Goal: Task Accomplishment & Management: Complete application form

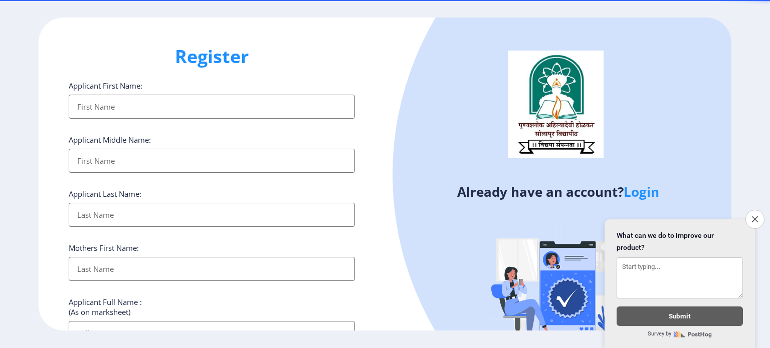
select select
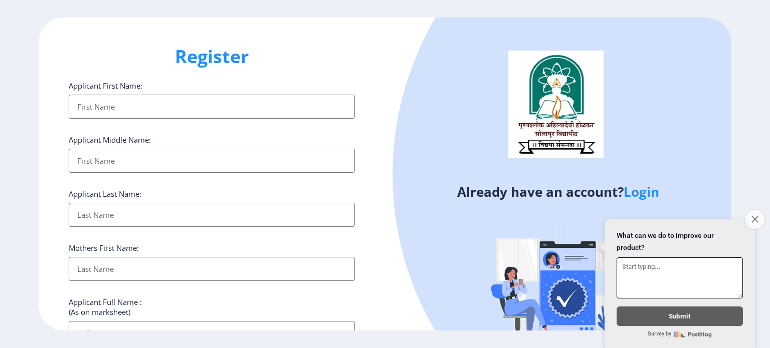
click at [756, 216] on icon "Close survey" at bounding box center [754, 219] width 7 height 7
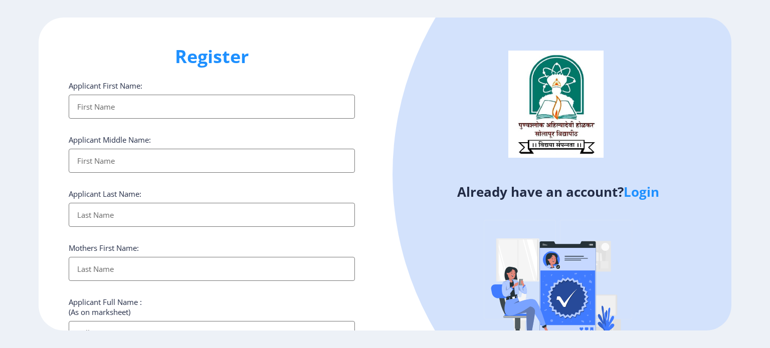
drag, startPoint x: 769, startPoint y: 163, endPoint x: 769, endPoint y: 207, distance: 44.1
click at [769, 207] on ngx-register "Register Applicant First Name: Applicant Middle Name: Applicant Last Name: Moth…" at bounding box center [385, 175] width 770 height 314
click at [376, 302] on div "Register Applicant First Name: Applicant Middle Name: Applicant Last Name: Moth…" at bounding box center [212, 175] width 346 height 314
click at [100, 106] on input "Applicant First Name:" at bounding box center [212, 107] width 286 height 24
type input "[PERSON_NAME]"
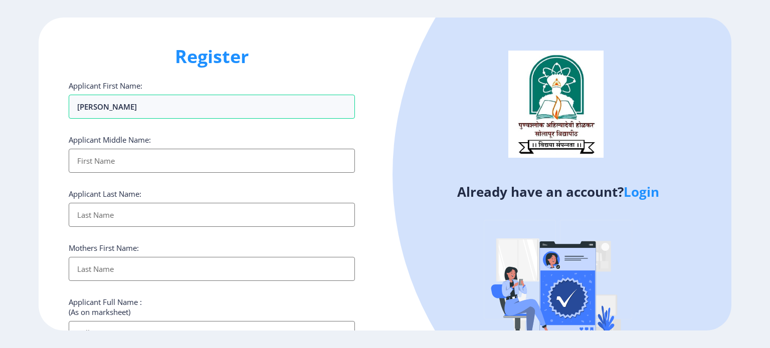
click at [95, 166] on input "Applicant First Name:" at bounding box center [212, 161] width 286 height 24
type input "SHIVAJI"
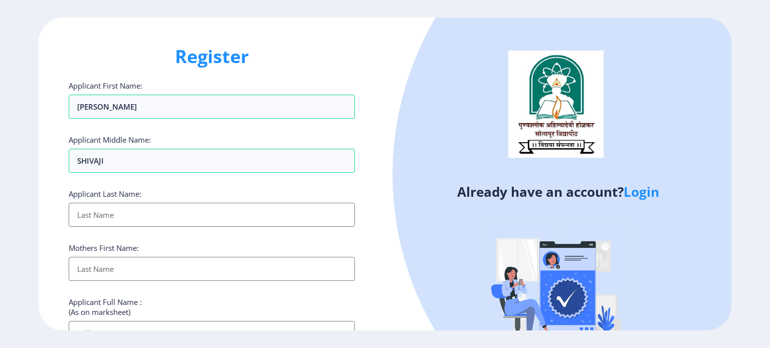
click at [91, 225] on input "Applicant First Name:" at bounding box center [212, 215] width 286 height 24
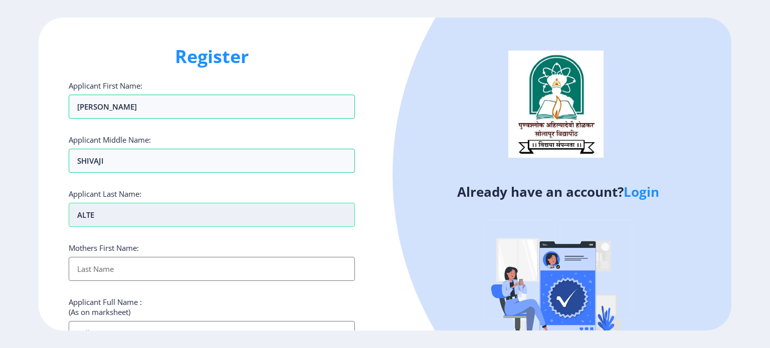
click at [76, 215] on input "ALTE" at bounding box center [212, 215] width 286 height 24
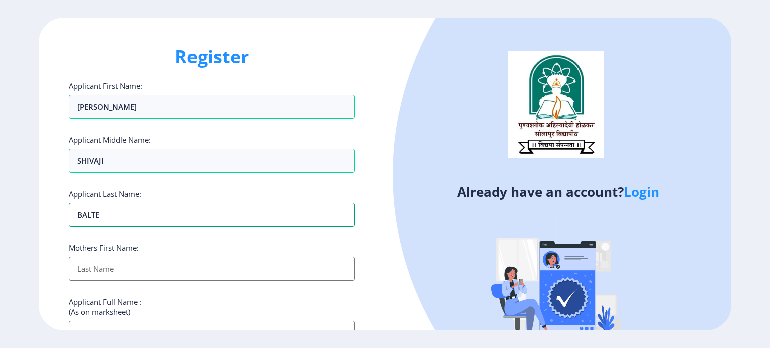
type input "BALTE"
click at [120, 266] on input "Applicant First Name:" at bounding box center [212, 269] width 286 height 24
type input "KASABAI"
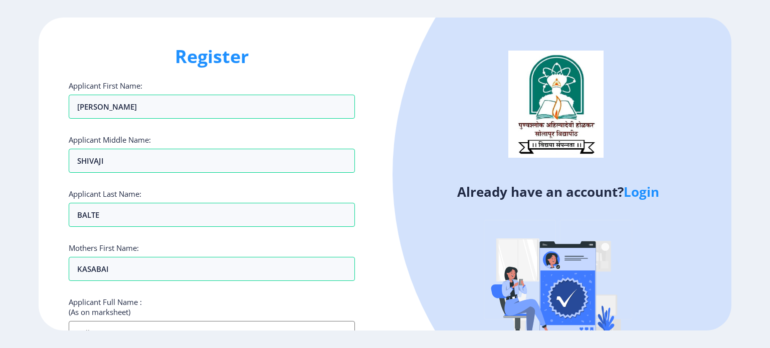
click at [227, 325] on input "Applicant First Name:" at bounding box center [212, 333] width 286 height 24
click at [266, 303] on div "Applicant Full Name : (As on marksheet)" at bounding box center [212, 321] width 286 height 48
click at [107, 324] on input "Applicant First Name:" at bounding box center [212, 333] width 286 height 24
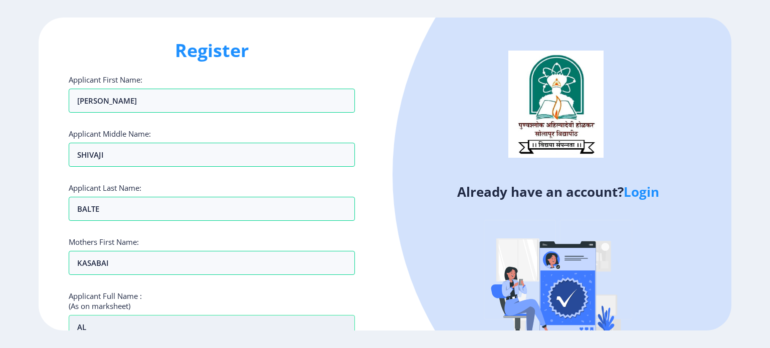
type input "A"
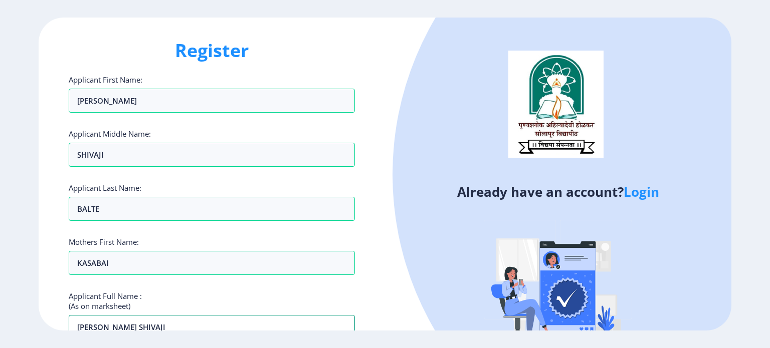
type input "[PERSON_NAME] SHIVAJI"
click at [372, 134] on div "Register Applicant First Name: [PERSON_NAME] Applicant Middle Name: SHIVAJI App…" at bounding box center [212, 175] width 346 height 314
drag, startPoint x: 372, startPoint y: 134, endPoint x: 377, endPoint y: 81, distance: 52.8
click at [377, 81] on div "Register Applicant First Name: [PERSON_NAME] Applicant Middle Name: SHIVAJI App…" at bounding box center [212, 175] width 346 height 314
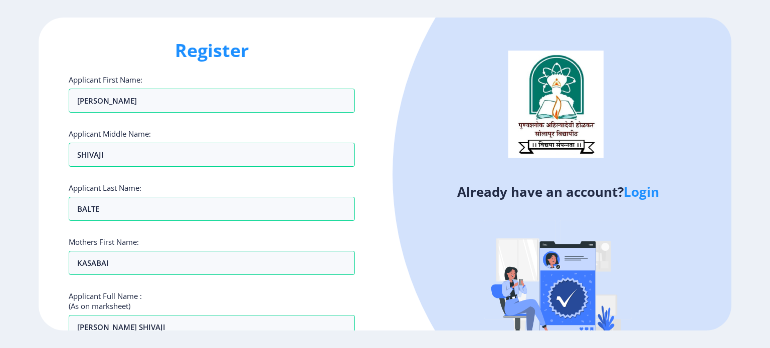
click at [432, 333] on div "Register Applicant First Name: [PERSON_NAME] Applicant Middle Name: SHIVAJI App…" at bounding box center [385, 174] width 770 height 348
click at [699, 295] on div at bounding box center [700, 175] width 616 height 616
click at [381, 294] on div "Register Applicant First Name: [PERSON_NAME] Applicant Middle Name: SHIVAJI App…" at bounding box center [212, 175] width 346 height 314
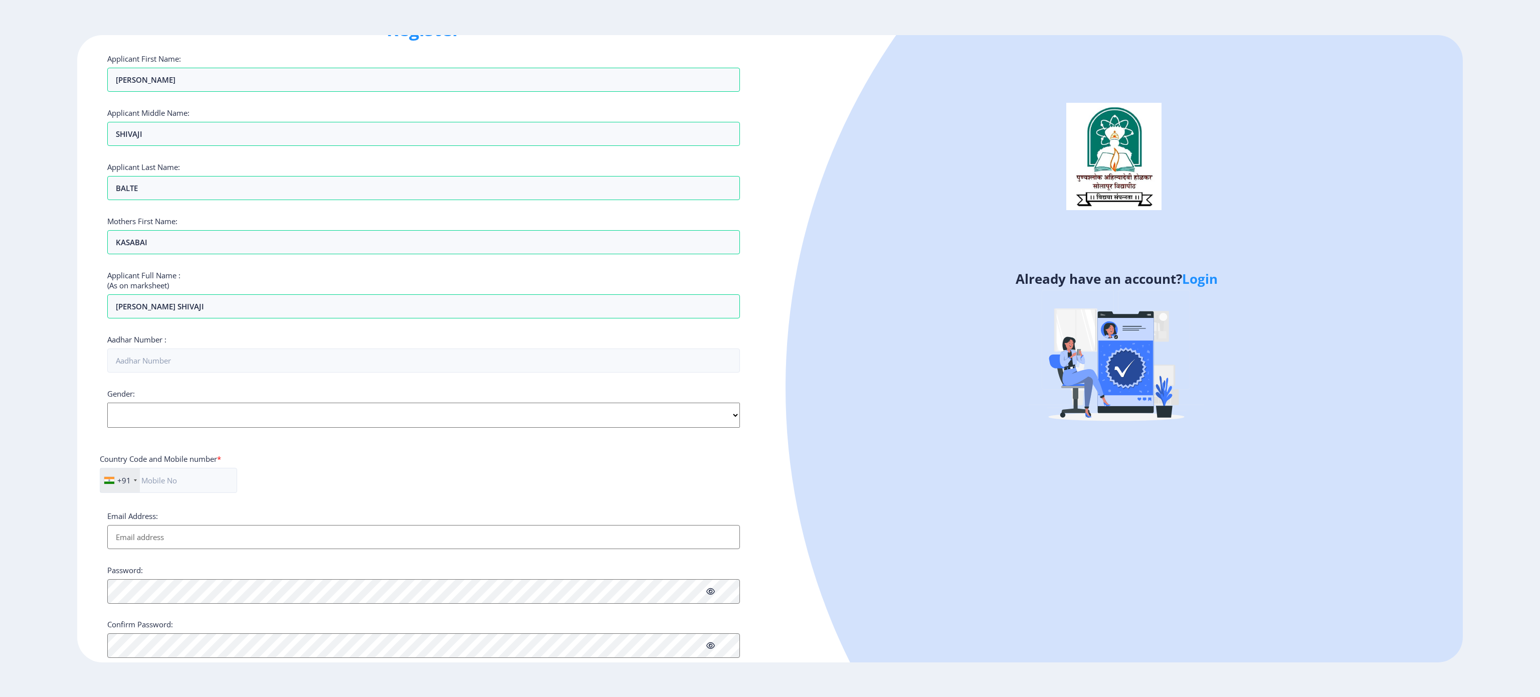
scroll to position [66, 0]
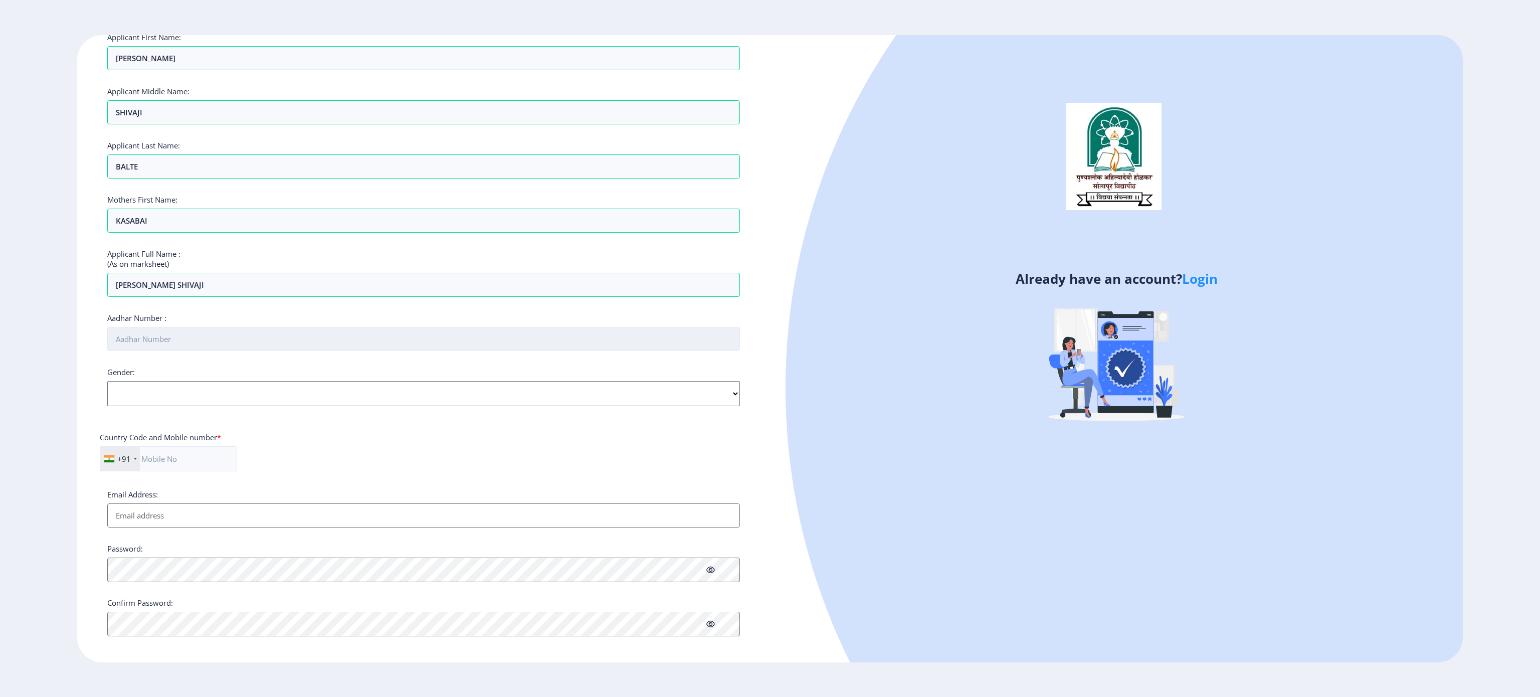
click at [267, 348] on input "Aadhar Number :" at bounding box center [423, 339] width 632 height 24
click at [224, 348] on div "Gender: Select Gender [DEMOGRAPHIC_DATA] [DEMOGRAPHIC_DATA] Other" at bounding box center [423, 406] width 632 height 39
select select "[DEMOGRAPHIC_DATA]"
click at [107, 348] on select "Select Gender [DEMOGRAPHIC_DATA] [DEMOGRAPHIC_DATA] Other" at bounding box center [423, 413] width 632 height 25
click at [183, 344] on input "Aadhar Number :" at bounding box center [423, 339] width 632 height 24
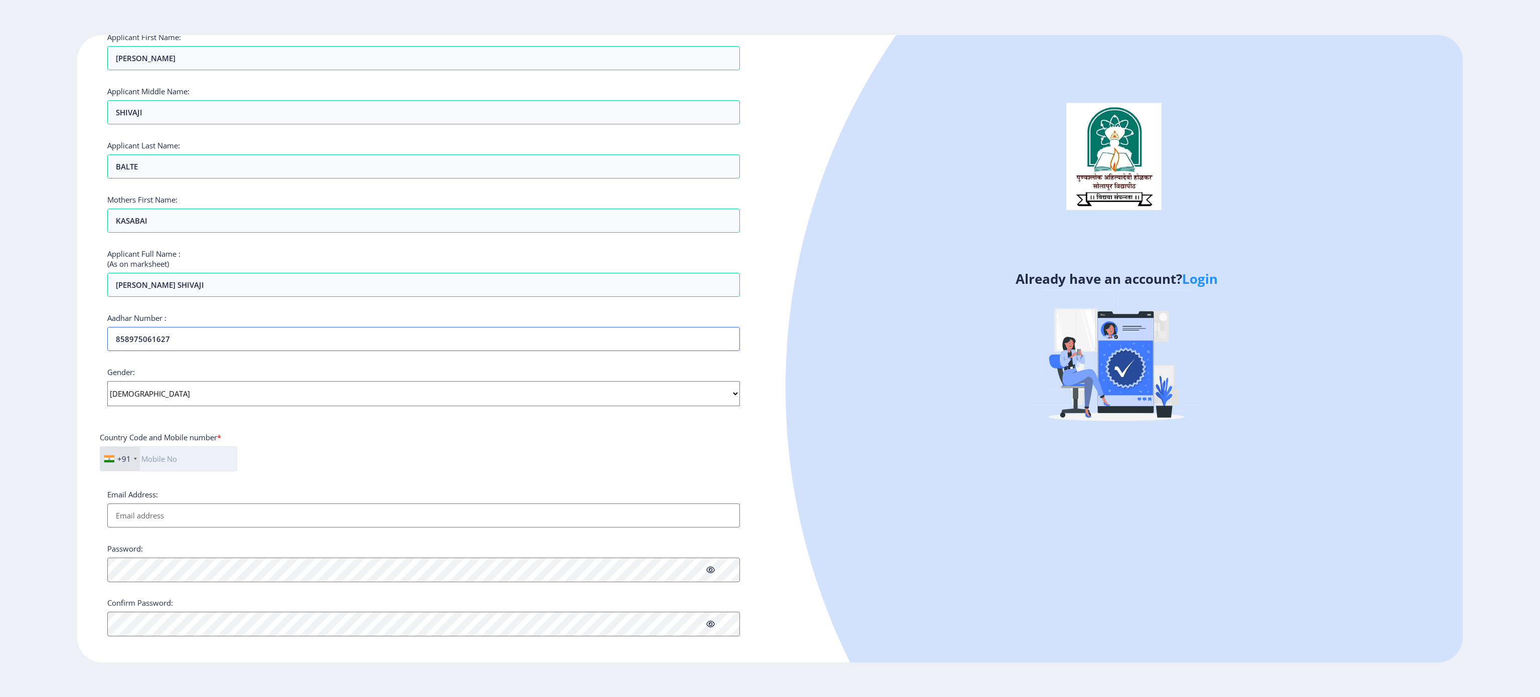
type input "858975061627"
click at [197, 348] on input "text" at bounding box center [168, 458] width 137 height 25
click at [569, 348] on div "Applicant First Name: [PERSON_NAME] Applicant Middle Name: SHIVAJI Applicant La…" at bounding box center [423, 343] width 632 height 623
click at [310, 348] on input "Email Address:" at bounding box center [423, 535] width 632 height 24
click at [150, 348] on input "970609490" at bounding box center [214, 458] width 229 height 25
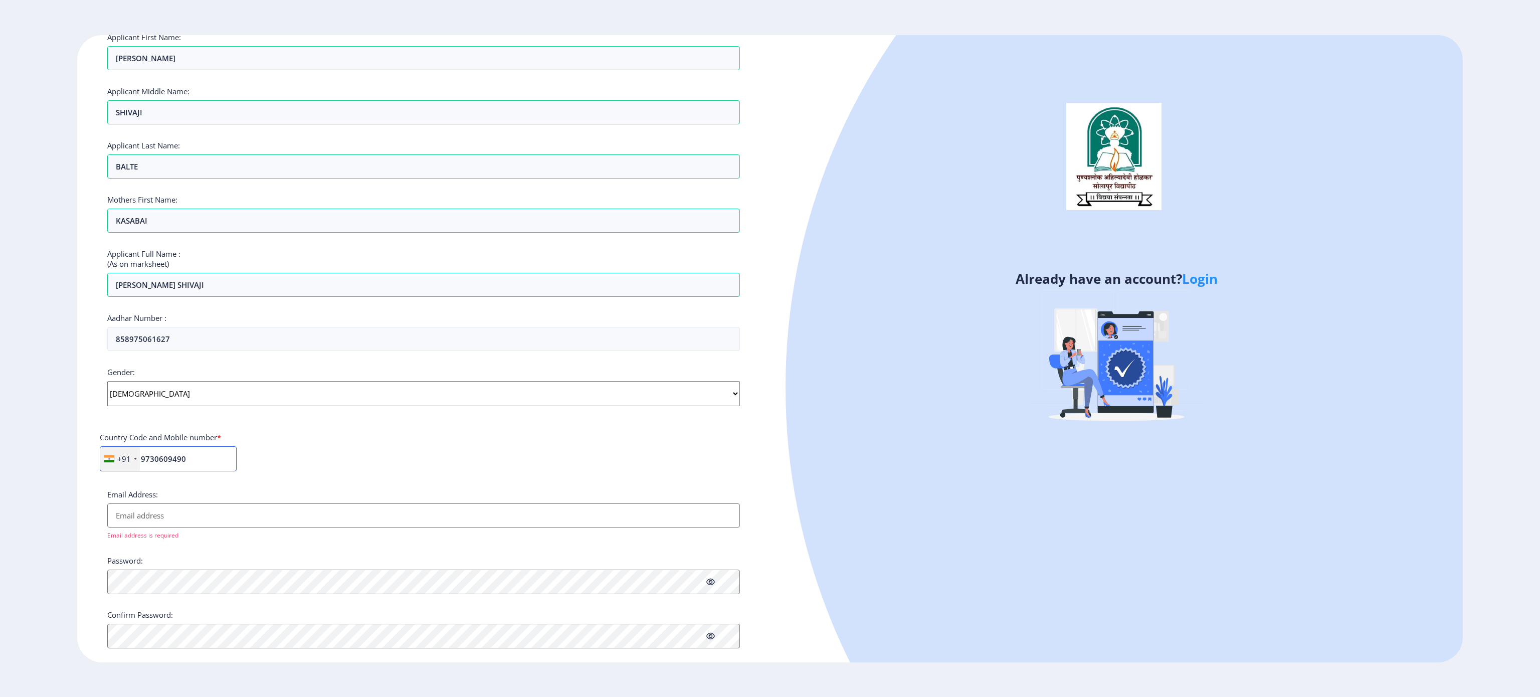
type input "9730609490"
click at [300, 348] on input "Email Address:" at bounding box center [423, 515] width 632 height 24
type input "[EMAIL_ADDRESS][DOMAIN_NAME]"
click at [710, 348] on icon at bounding box center [710, 570] width 9 height 8
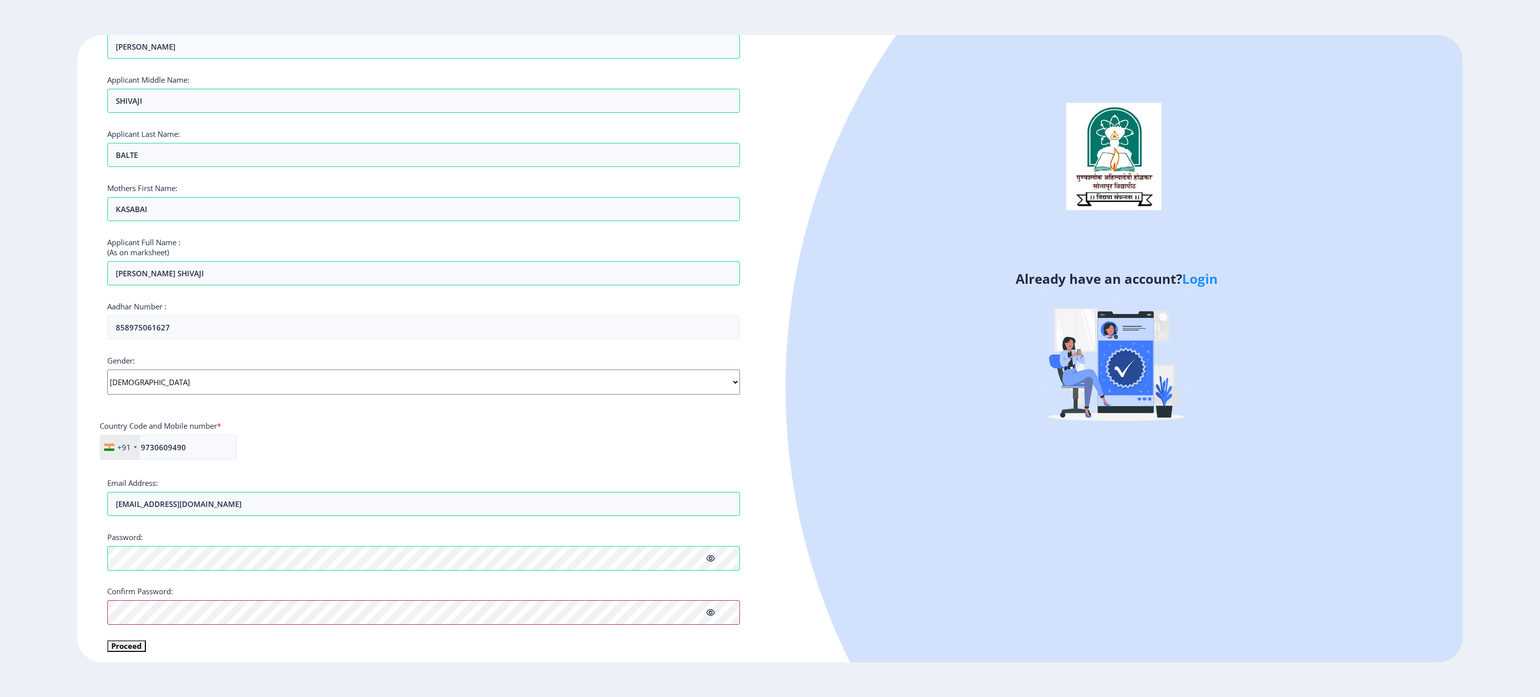
scroll to position [86, 0]
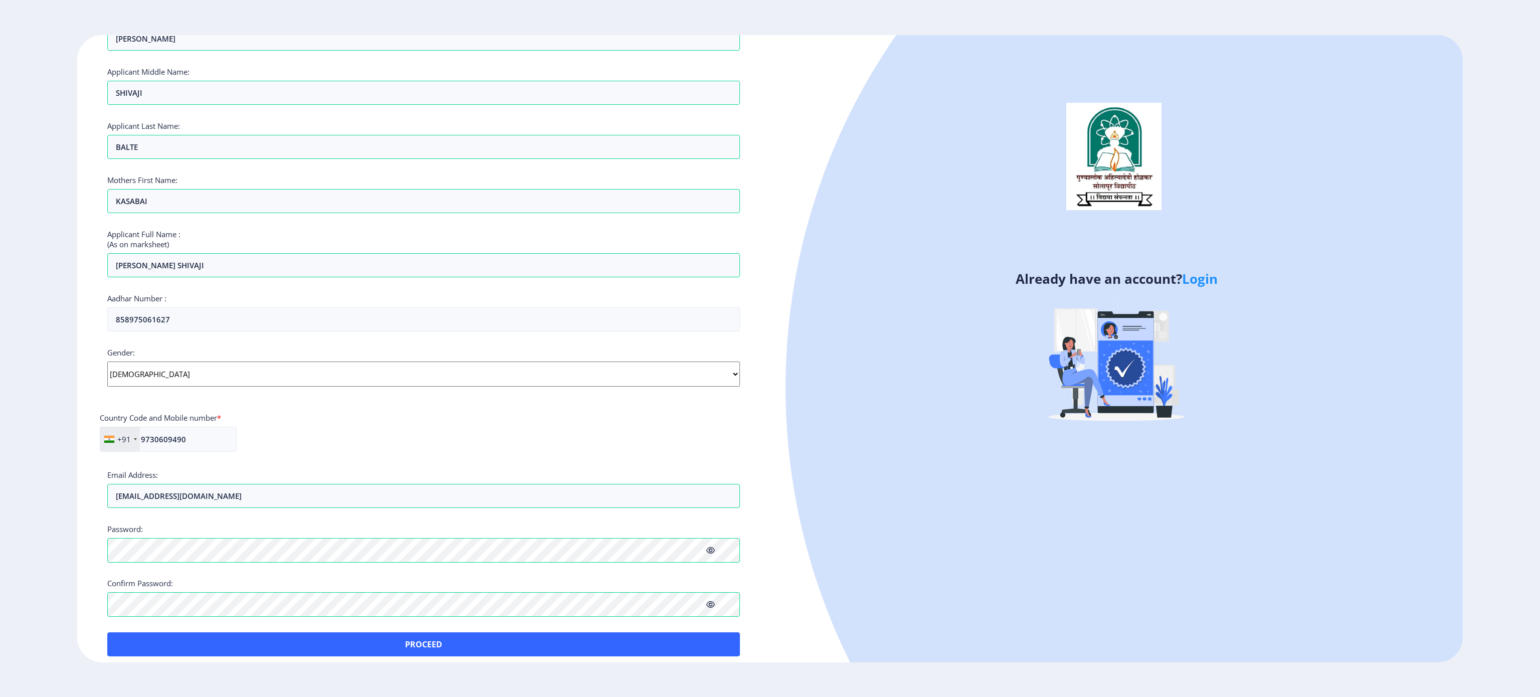
click at [126, 348] on div "Register Applicant First Name: [PERSON_NAME] Applicant Middle Name: SHIVAJI App…" at bounding box center [423, 348] width 693 height 627
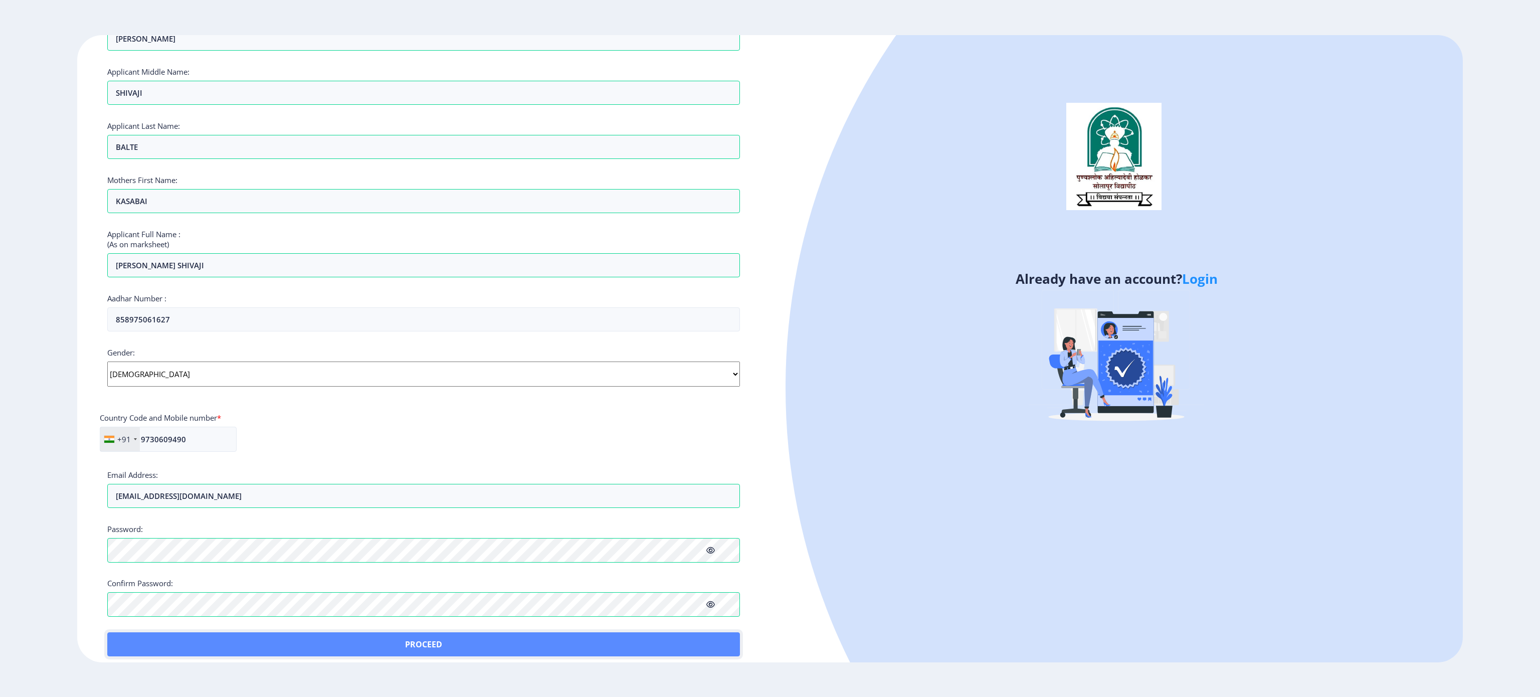
click at [174, 348] on button "Proceed" at bounding box center [423, 644] width 632 height 24
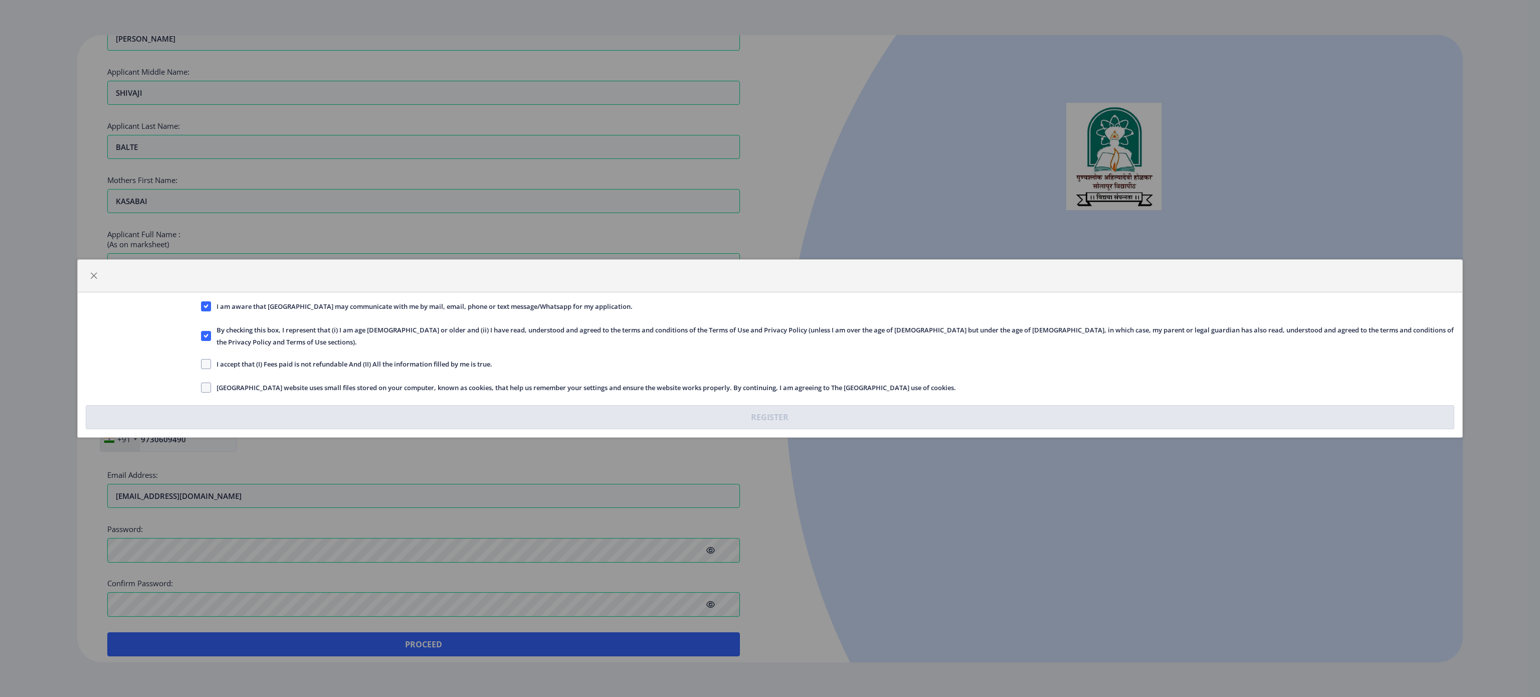
click at [222, 348] on span "I accept that (I) Fees paid is not refundable And (II) All the information fill…" at bounding box center [351, 364] width 281 height 12
click at [201, 348] on input "I accept that (I) Fees paid is not refundable And (II) All the information fill…" at bounding box center [201, 364] width 1 height 1
checkbox input "true"
click at [206, 348] on span at bounding box center [206, 387] width 10 height 10
click at [201, 348] on input "[GEOGRAPHIC_DATA] website uses small files stored on your computer, known as co…" at bounding box center [201, 387] width 1 height 1
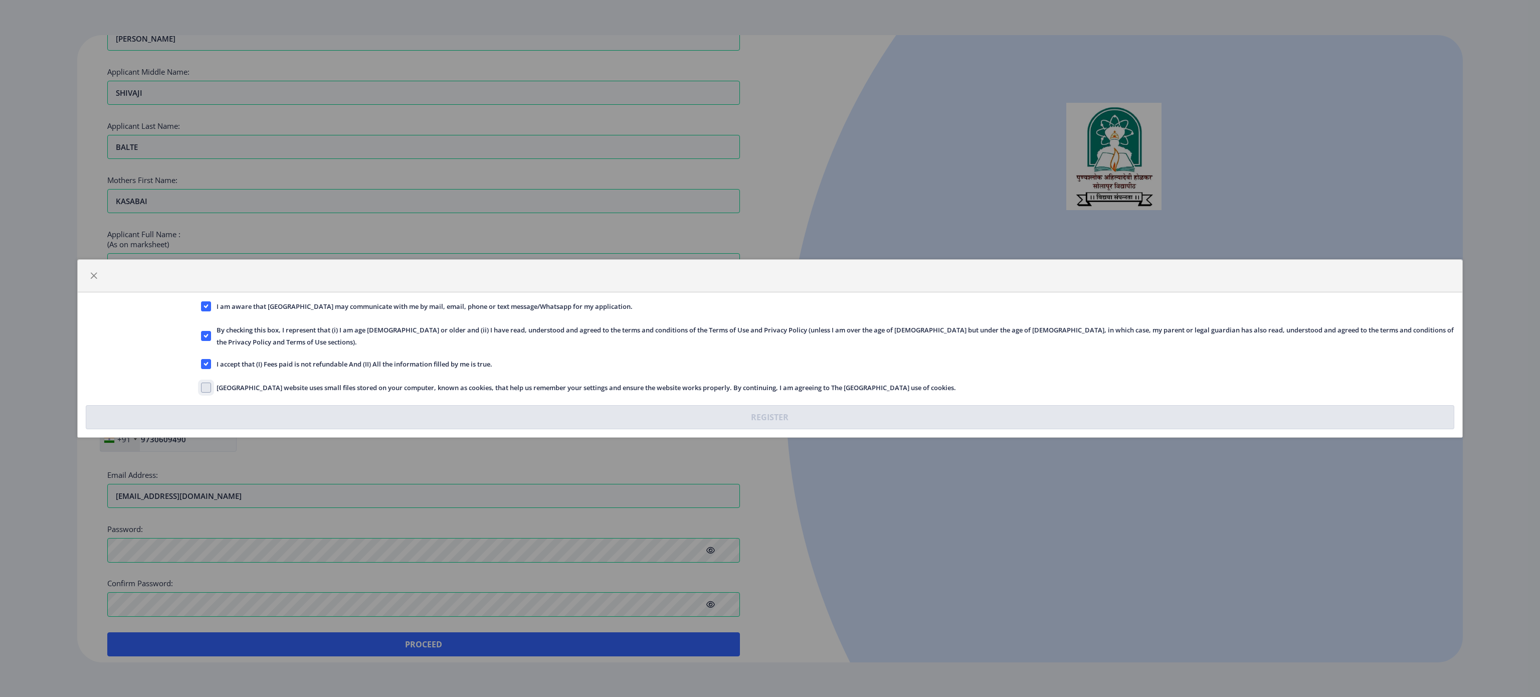
checkbox input "true"
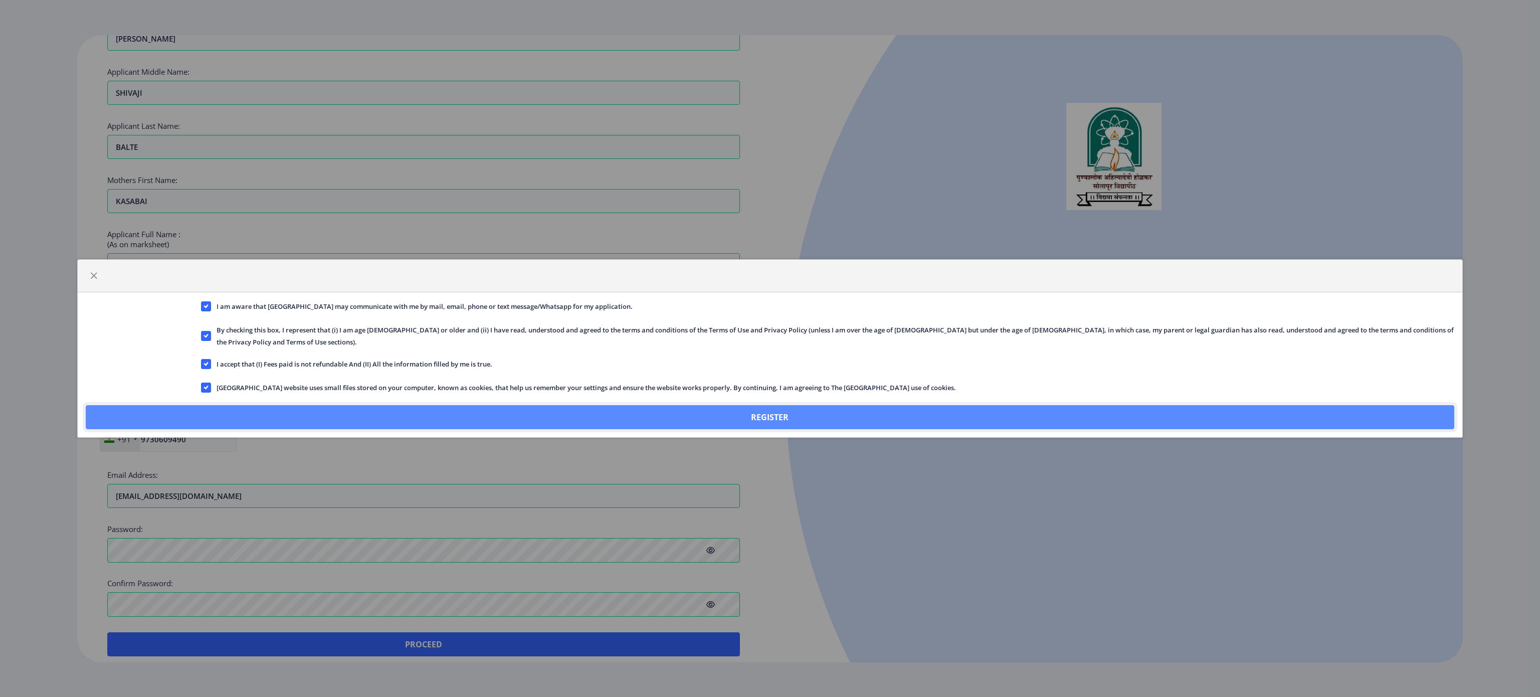
click at [518, 348] on button "Register" at bounding box center [770, 417] width 1369 height 24
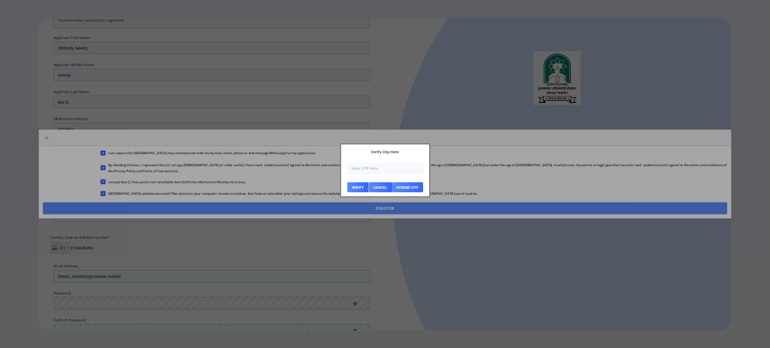
scroll to position [143, 0]
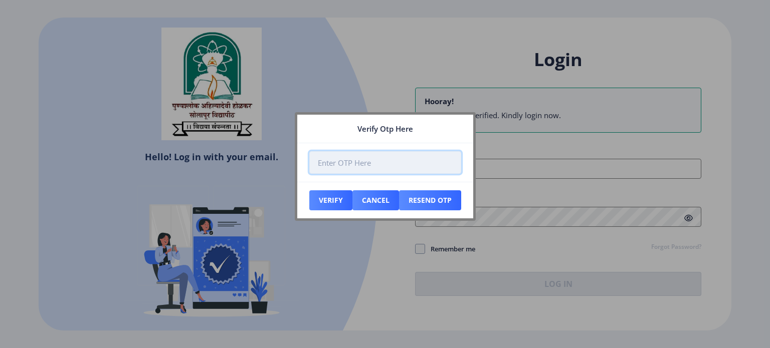
click at [371, 168] on input "number" at bounding box center [385, 162] width 152 height 23
type input "164084"
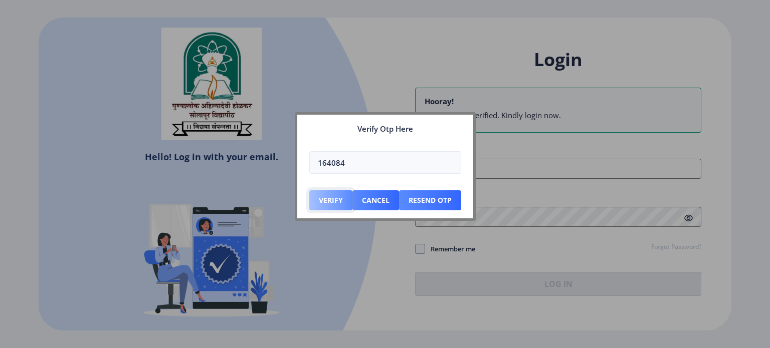
click at [328, 204] on button "Verify" at bounding box center [330, 200] width 43 height 20
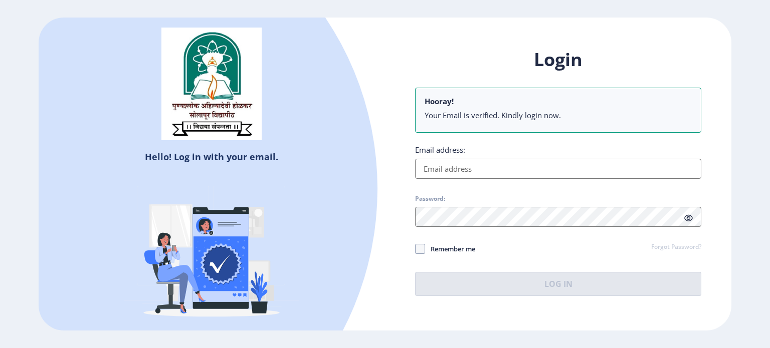
click at [484, 166] on input "Email address:" at bounding box center [558, 169] width 286 height 20
type input "[EMAIL_ADDRESS][DOMAIN_NAME]"
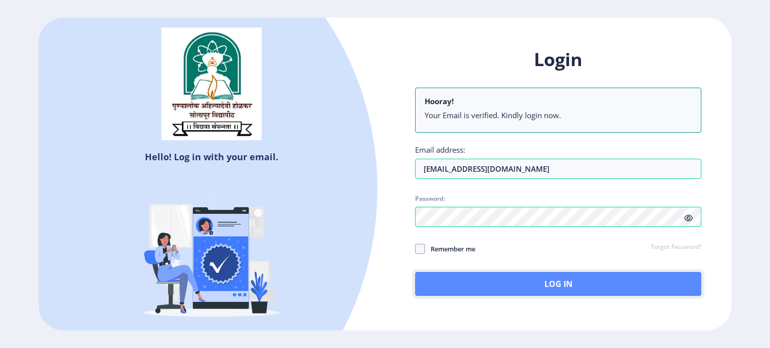
click at [548, 288] on button "Log In" at bounding box center [558, 284] width 286 height 24
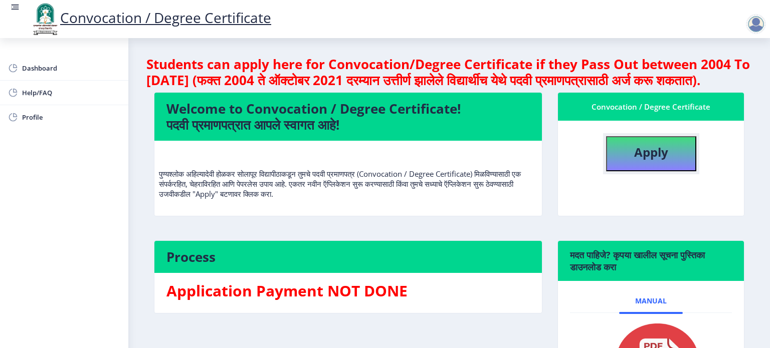
click at [658, 160] on b "Apply" at bounding box center [651, 152] width 34 height 17
select select
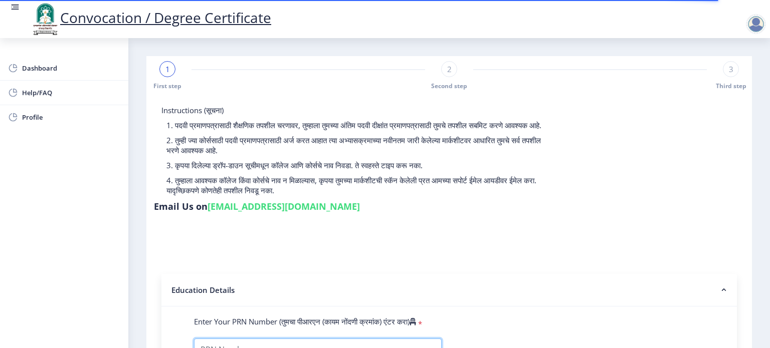
click at [271, 339] on input "Enter Your PRN Number (तुमचा पीआरएन (कायम नोंदणी क्रमांक) एंटर करा)" at bounding box center [318, 350] width 248 height 23
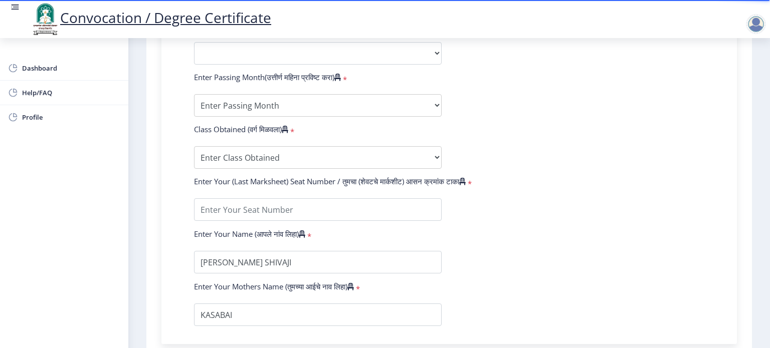
scroll to position [488, 0]
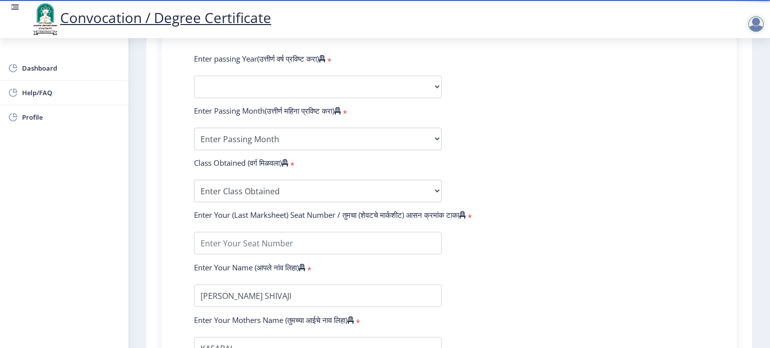
click at [288, 159] on icon at bounding box center [285, 163] width 7 height 8
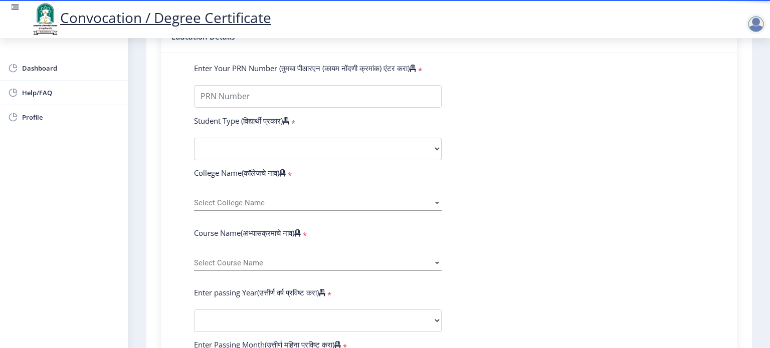
scroll to position [153, 0]
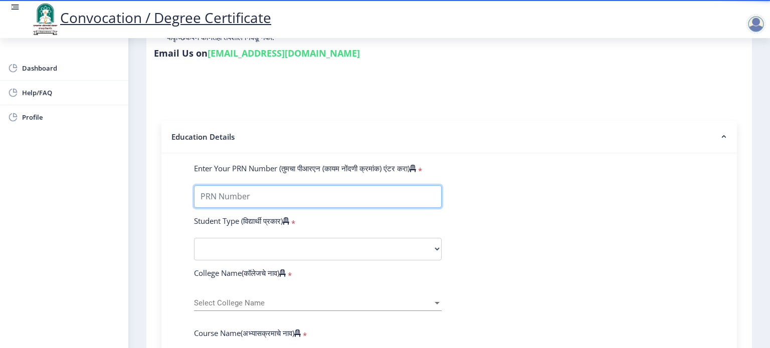
click at [281, 185] on input "Enter Your PRN Number (तुमचा पीआरएन (कायम नोंदणी क्रमांक) एंटर करा)" at bounding box center [318, 196] width 248 height 23
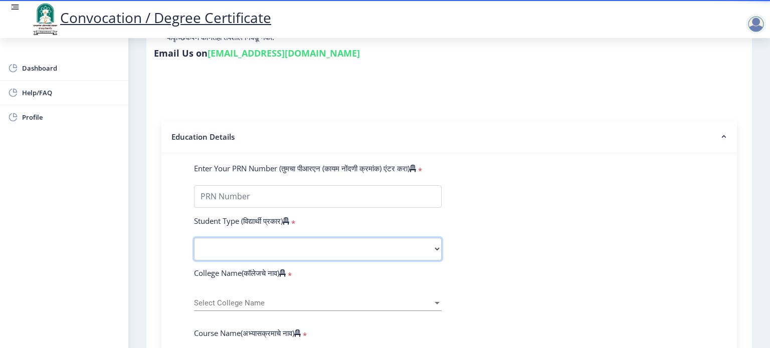
click at [437, 243] on select "Select Student Type Regular External" at bounding box center [318, 249] width 248 height 23
select select "Regular"
click at [194, 238] on select "Select Student Type Regular External" at bounding box center [318, 249] width 248 height 23
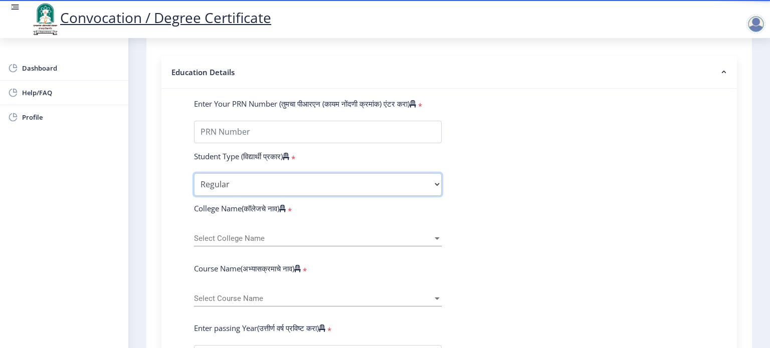
scroll to position [221, 0]
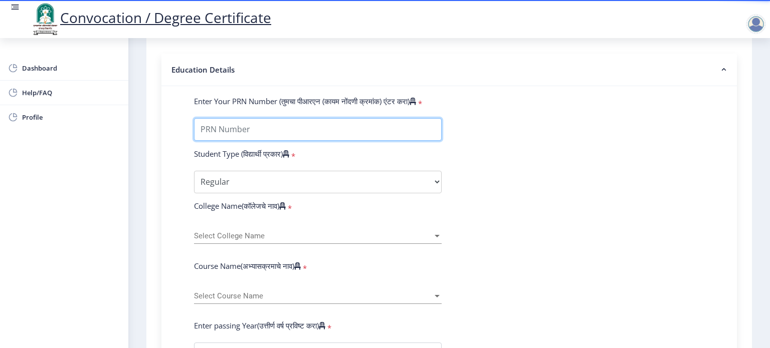
click at [235, 124] on input "Enter Your PRN Number (तुमचा पीआरएन (कायम नोंदणी क्रमांक) एंटर करा)" at bounding box center [318, 129] width 248 height 23
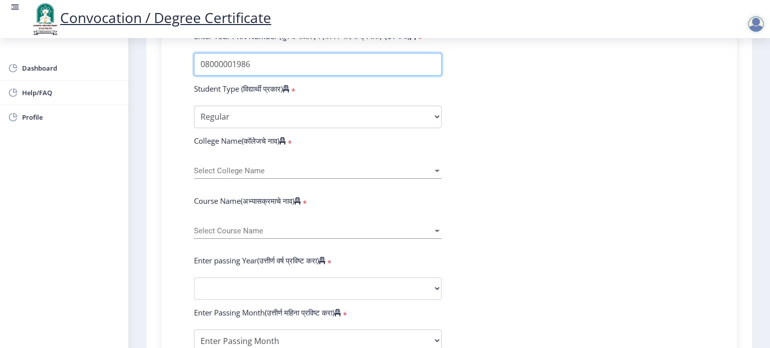
scroll to position [287, 0]
type input "08000001986"
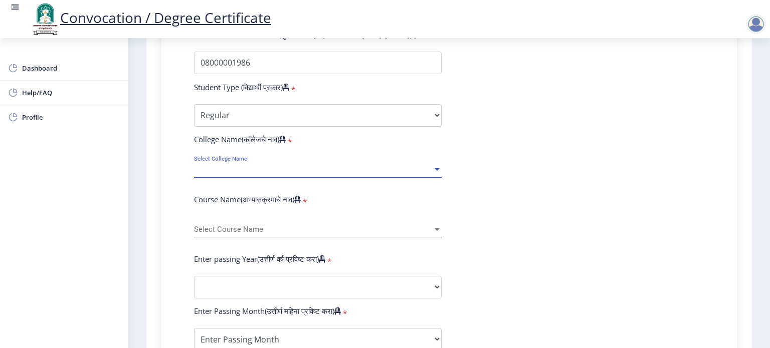
click at [434, 165] on div at bounding box center [437, 169] width 9 height 9
type input "s"
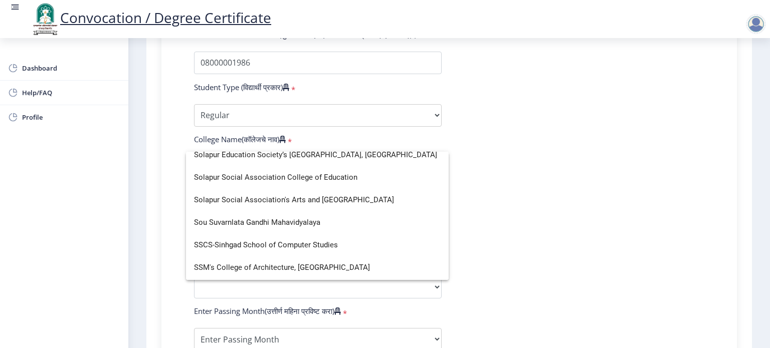
scroll to position [3140, 0]
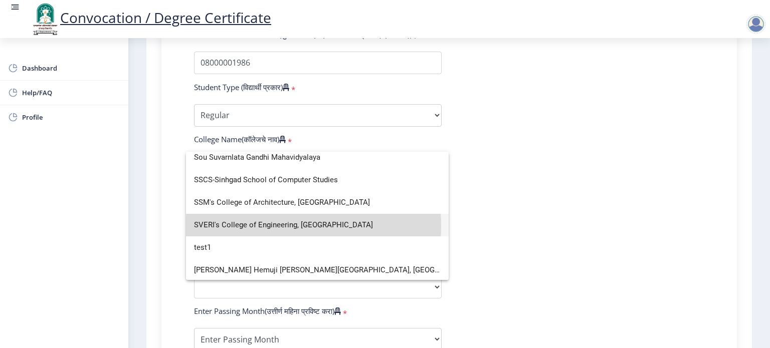
click at [250, 226] on span "SVERI's College of Engineering, [GEOGRAPHIC_DATA]" at bounding box center [317, 225] width 247 height 23
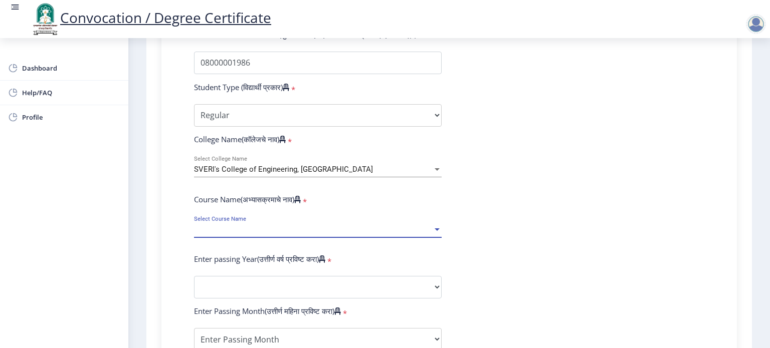
click at [435, 229] on div at bounding box center [437, 230] width 5 height 3
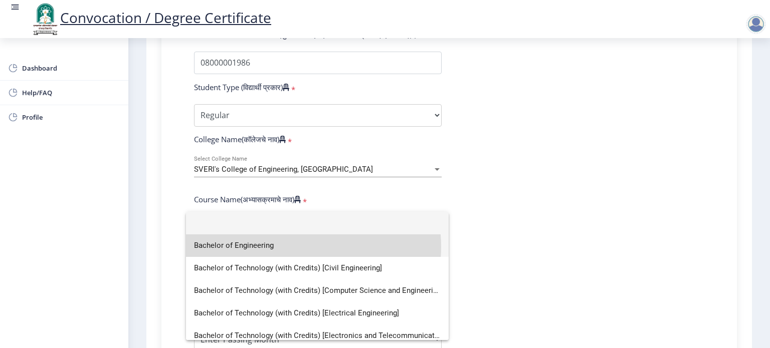
click at [287, 247] on span "Bachelor of Engineering" at bounding box center [317, 246] width 247 height 23
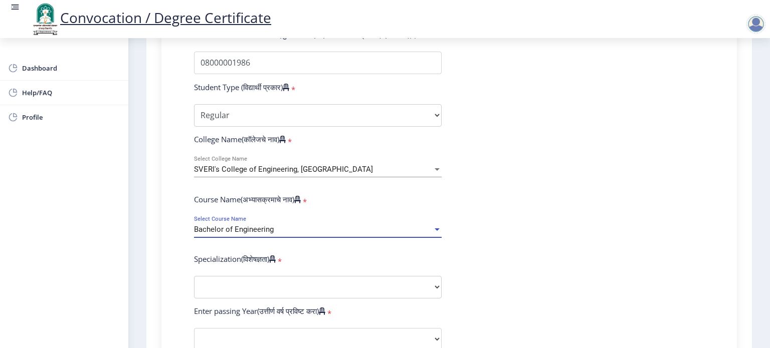
scroll to position [354, 0]
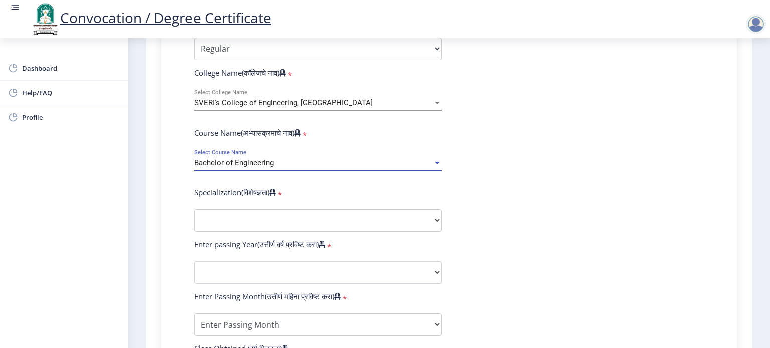
click at [357, 159] on div "Bachelor of Engineering" at bounding box center [313, 163] width 239 height 9
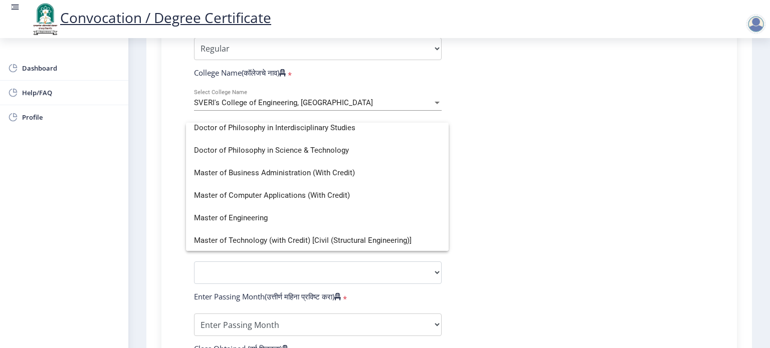
scroll to position [300, 0]
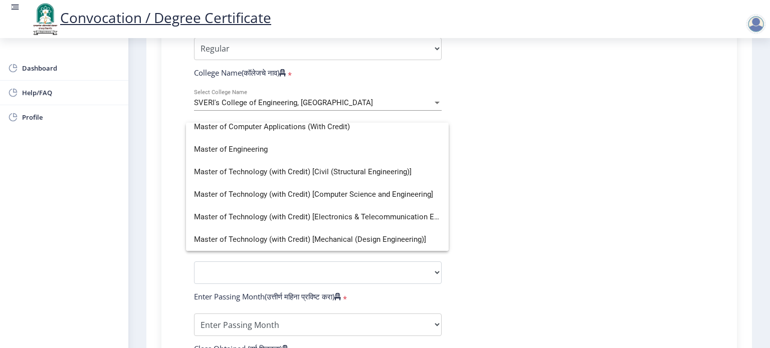
click at [547, 226] on div at bounding box center [385, 174] width 770 height 348
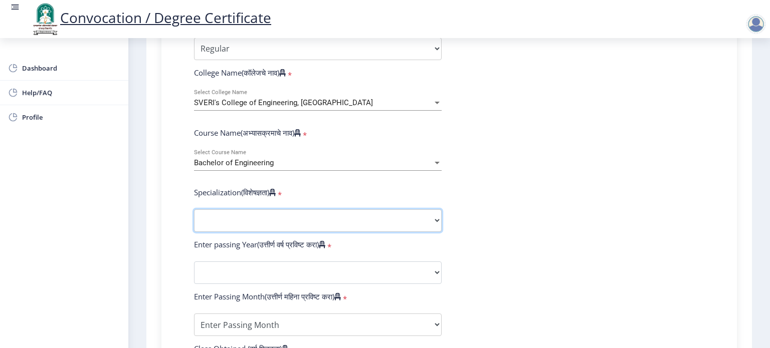
click at [254, 210] on select "Specialization Bio-Medical Engineering Civil Engineering Computer Science & Eng…" at bounding box center [318, 220] width 248 height 23
select select "Mechanical Engineering"
click at [194, 209] on select "Specialization Bio-Medical Engineering Civil Engineering Computer Science & Eng…" at bounding box center [318, 220] width 248 height 23
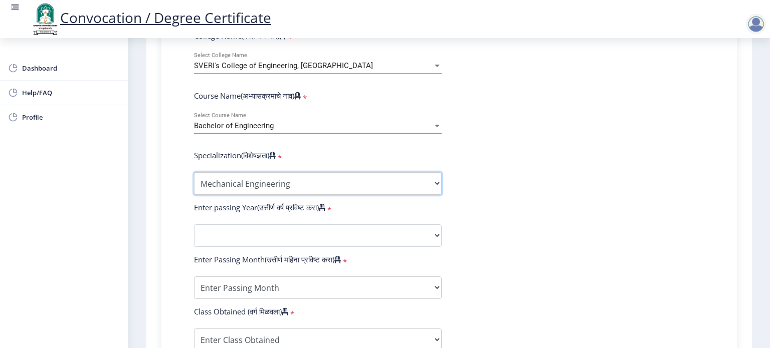
scroll to position [421, 0]
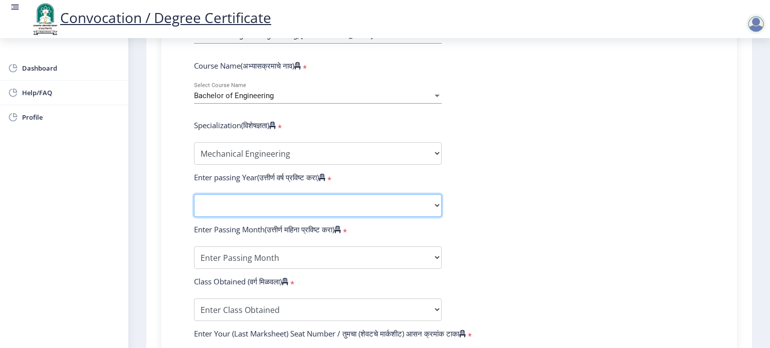
click at [305, 194] on select "2025 2024 2023 2022 2021 2020 2019 2018 2017 2016 2015 2014 2013 2012 2011 2010…" at bounding box center [318, 205] width 248 height 23
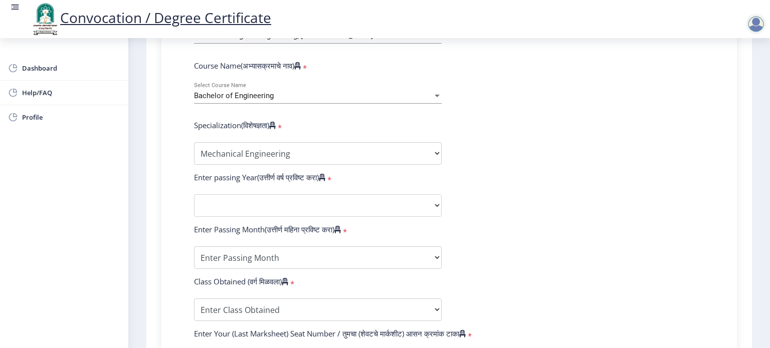
click at [612, 192] on form "Enter Your PRN Number (तुमचा पीआरएन (कायम नोंदणी क्रमांक) एंटर करा) * Student T…" at bounding box center [448, 187] width 525 height 583
click at [381, 182] on form "Enter Your PRN Number (तुमचा पीआरएन (कायम नोंदणी क्रमांक) एंटर करा) * Student T…" at bounding box center [448, 187] width 525 height 583
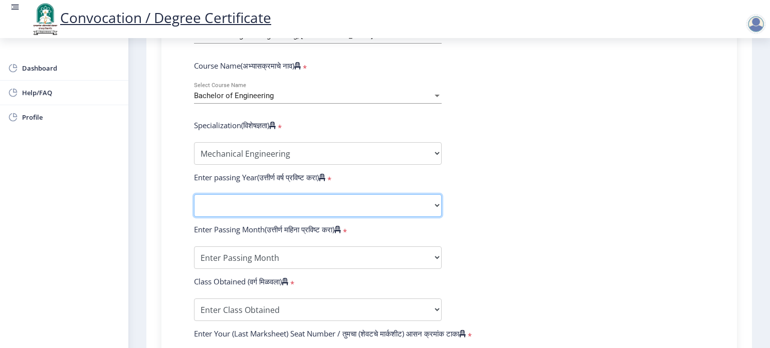
click at [435, 201] on select "2025 2024 2023 2022 2021 2020 2019 2018 2017 2016 2015 2014 2013 2012 2011 2010…" at bounding box center [318, 205] width 248 height 23
select select "2012"
click at [194, 194] on select "2025 2024 2023 2022 2021 2020 2019 2018 2017 2016 2015 2014 2013 2012 2011 2010…" at bounding box center [318, 205] width 248 height 23
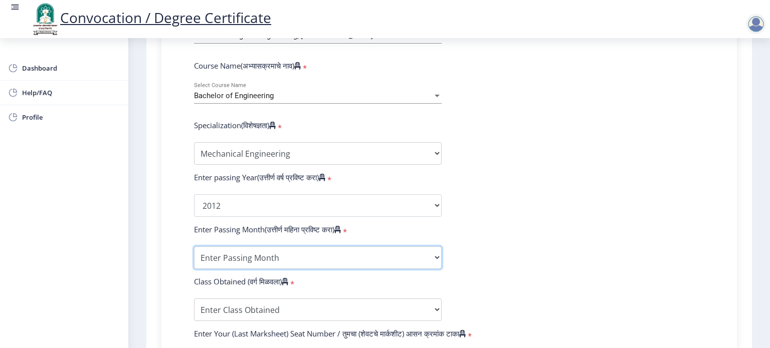
click at [291, 252] on select "Enter Passing Month March April May October November December" at bounding box center [318, 258] width 248 height 23
click at [194, 247] on select "Enter Passing Month March April May October November December" at bounding box center [318, 258] width 248 height 23
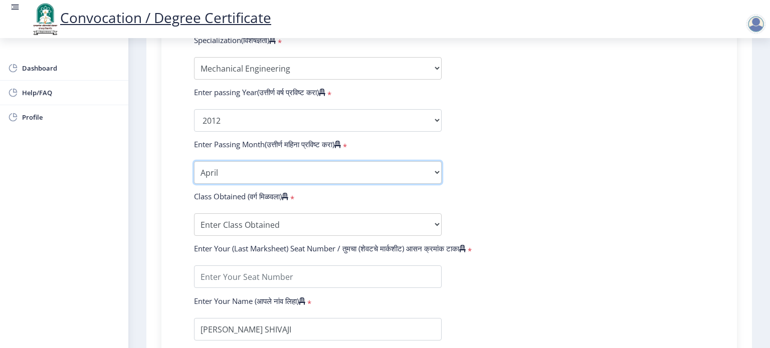
scroll to position [521, 0]
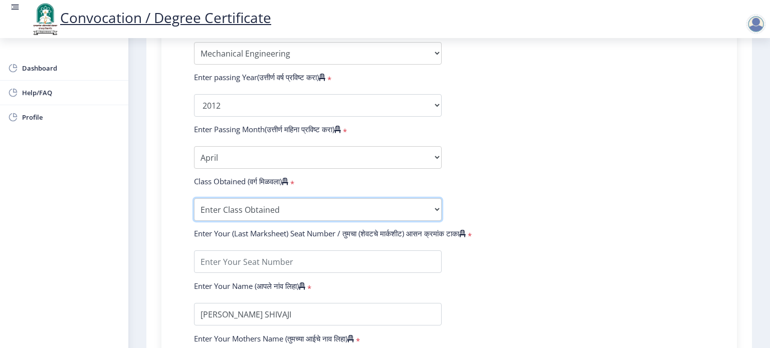
click at [435, 204] on select "Enter Class Obtained FIRST CLASS WITH DISTINCTION FIRST CLASS HIGHER SECOND CLA…" at bounding box center [318, 209] width 248 height 23
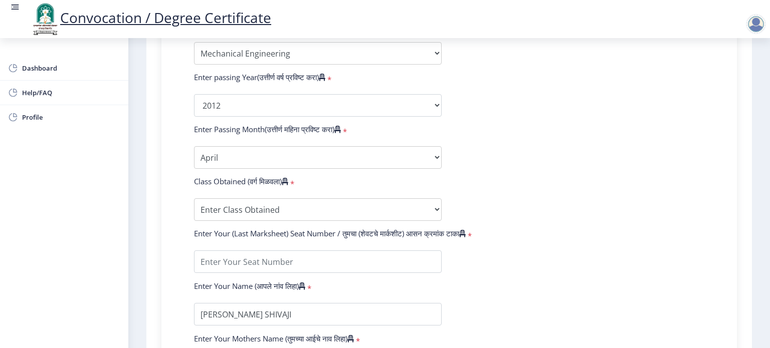
click at [576, 175] on form "Enter Your PRN Number (तुमचा पीआरएन (कायम नोंदणी क्रमांक) एंटर करा) * Student T…" at bounding box center [448, 87] width 525 height 583
click at [438, 152] on select "Enter Passing Month March April May October November December" at bounding box center [318, 157] width 248 height 23
select select "March"
click at [194, 146] on select "Enter Passing Month March April May October November December" at bounding box center [318, 157] width 248 height 23
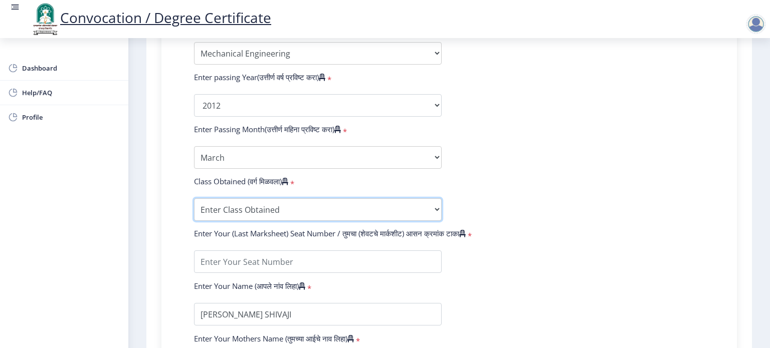
click at [430, 202] on select "Enter Class Obtained FIRST CLASS WITH DISTINCTION FIRST CLASS HIGHER SECOND CLA…" at bounding box center [318, 209] width 248 height 23
select select "FIRST CLASS"
click at [194, 198] on select "Enter Class Obtained FIRST CLASS WITH DISTINCTION FIRST CLASS HIGHER SECOND CLA…" at bounding box center [318, 209] width 248 height 23
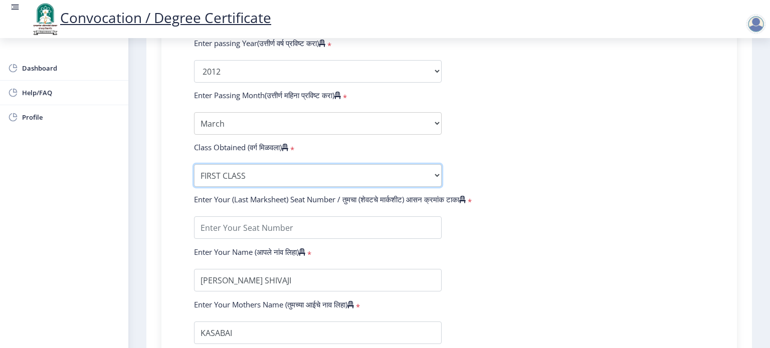
scroll to position [621, 0]
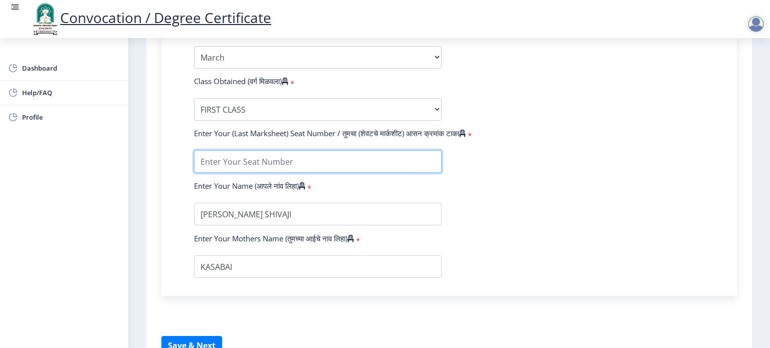
click at [413, 151] on input "textarea" at bounding box center [318, 161] width 248 height 23
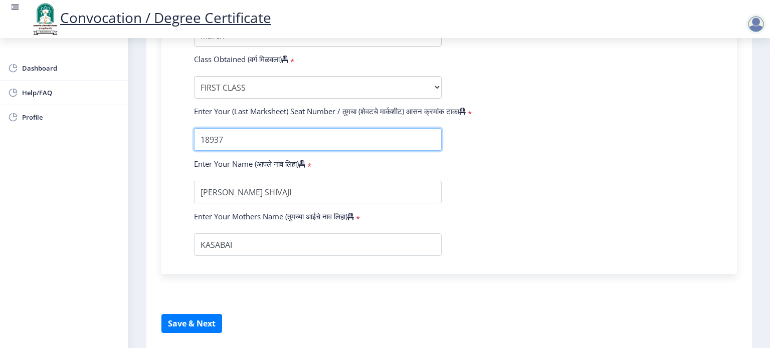
scroll to position [655, 0]
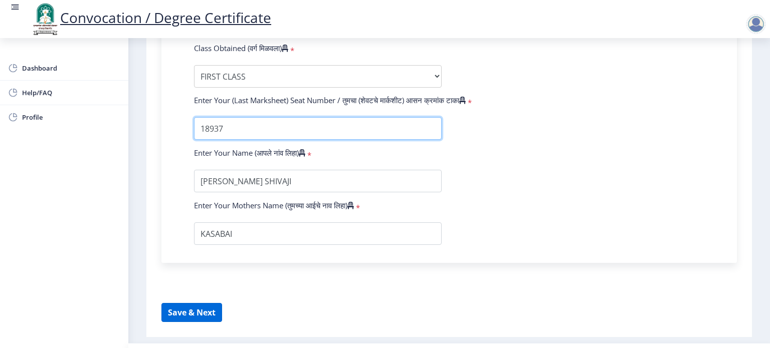
type input "18937"
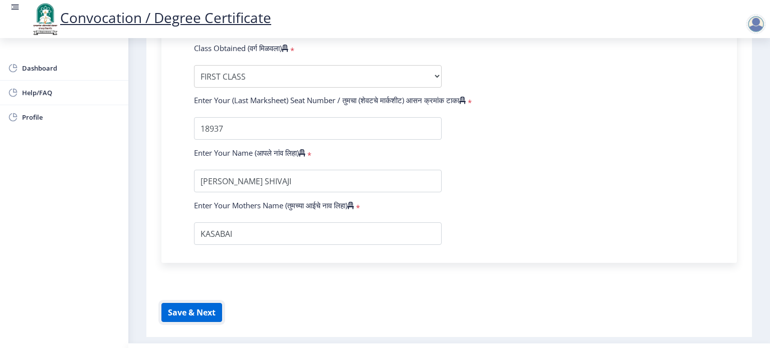
click at [190, 307] on button "Save & Next" at bounding box center [191, 312] width 61 height 19
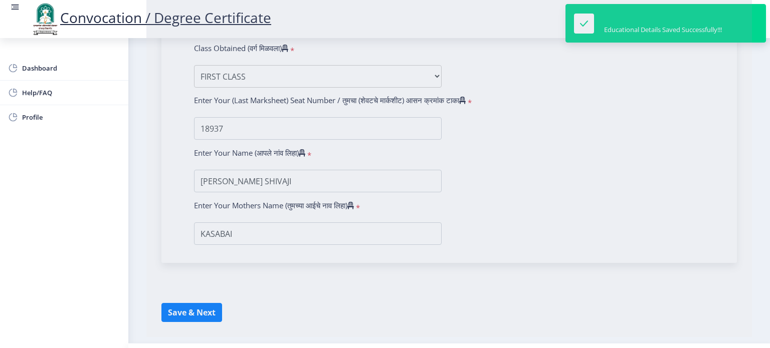
select select
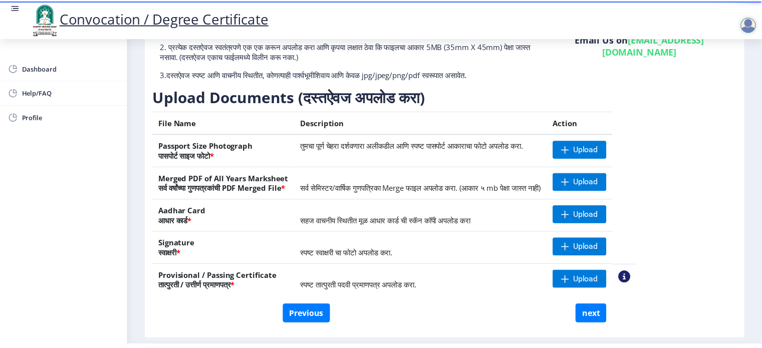
scroll to position [126, 0]
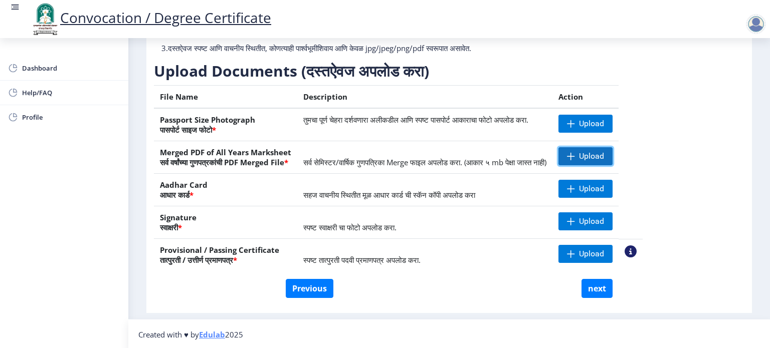
click at [604, 152] on span "Upload" at bounding box center [591, 156] width 25 height 10
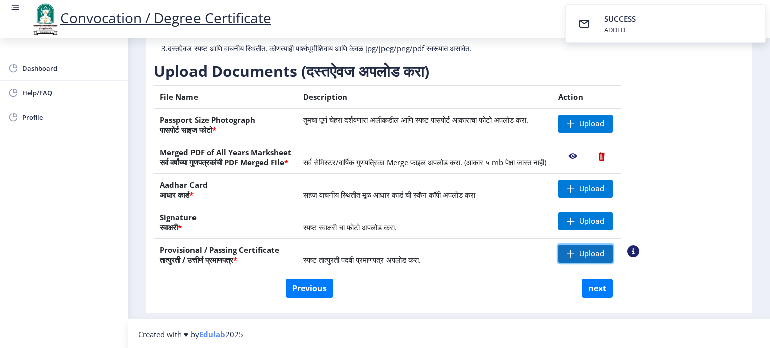
click at [604, 254] on span "Upload" at bounding box center [591, 254] width 25 height 10
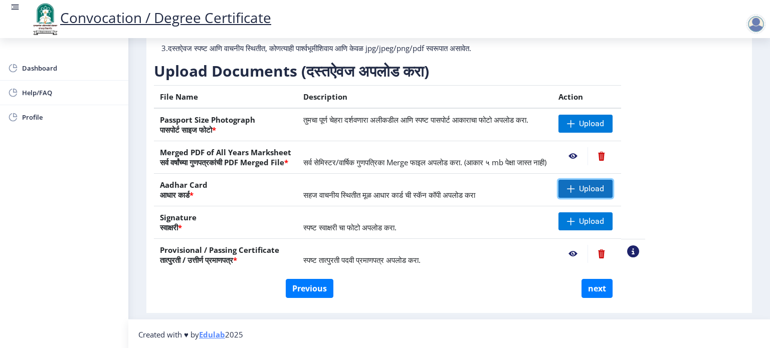
click at [610, 184] on span "Upload" at bounding box center [585, 189] width 54 height 18
click at [604, 185] on span "Upload" at bounding box center [591, 189] width 25 height 10
click at [604, 122] on span "Upload" at bounding box center [591, 124] width 25 height 10
click at [639, 249] on nb-action at bounding box center [633, 252] width 12 height 12
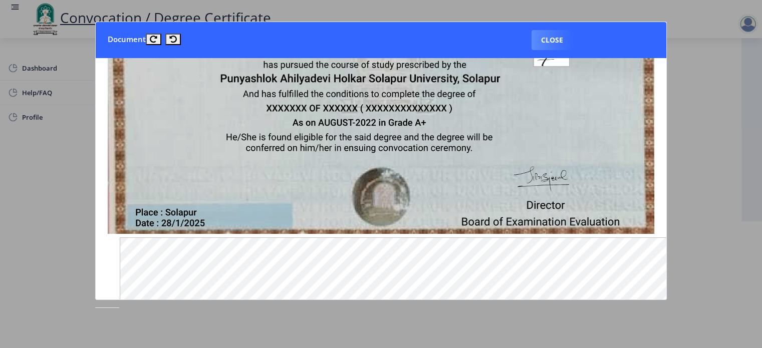
scroll to position [234, 0]
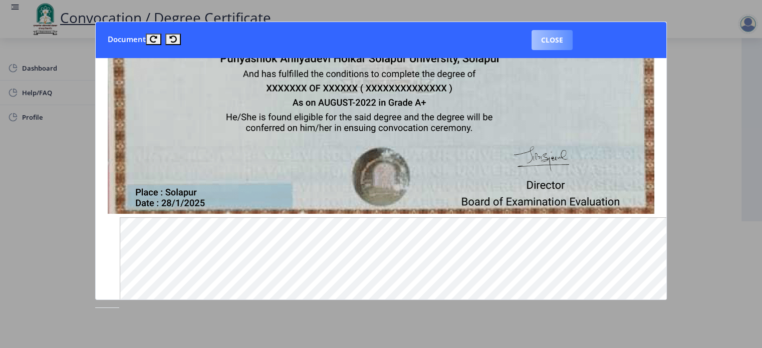
click at [555, 38] on button "Close" at bounding box center [552, 40] width 41 height 20
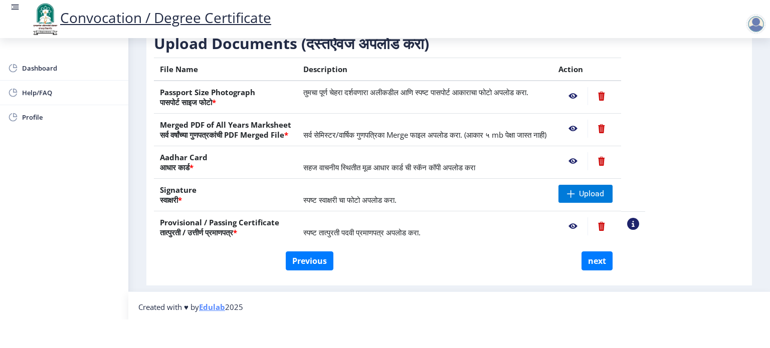
scroll to position [126, 0]
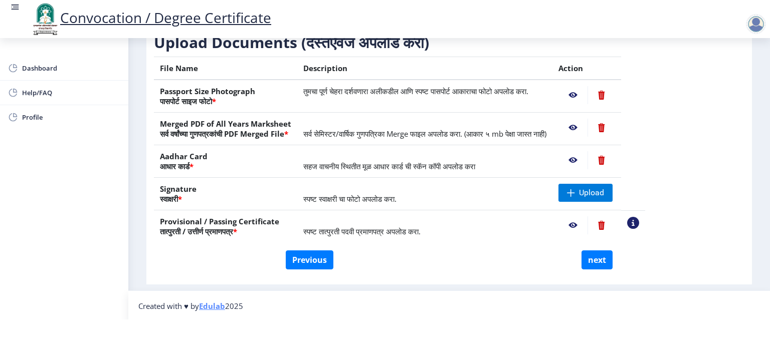
click at [587, 222] on nb-action at bounding box center [572, 226] width 29 height 18
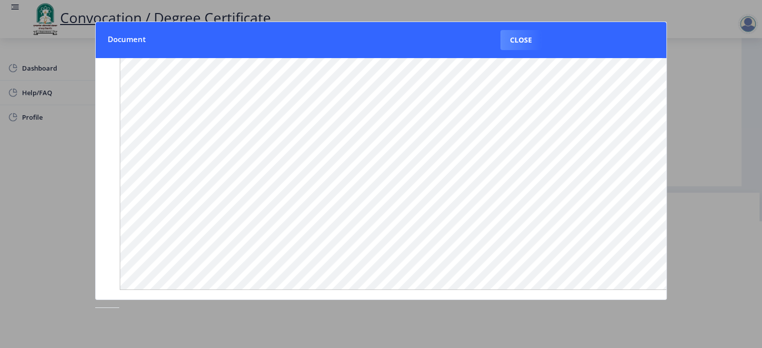
scroll to position [129, 0]
click at [521, 39] on button "Close" at bounding box center [521, 40] width 41 height 20
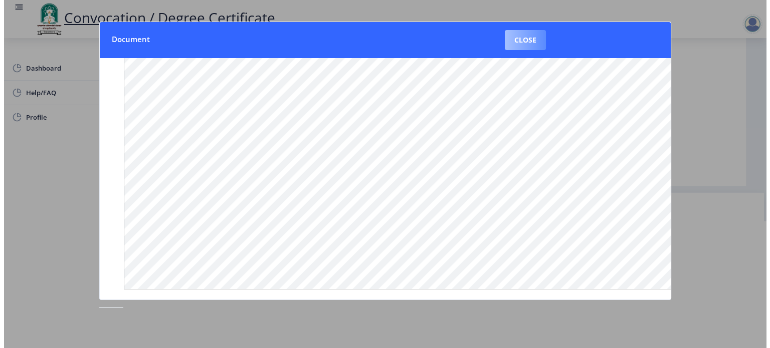
scroll to position [29, 0]
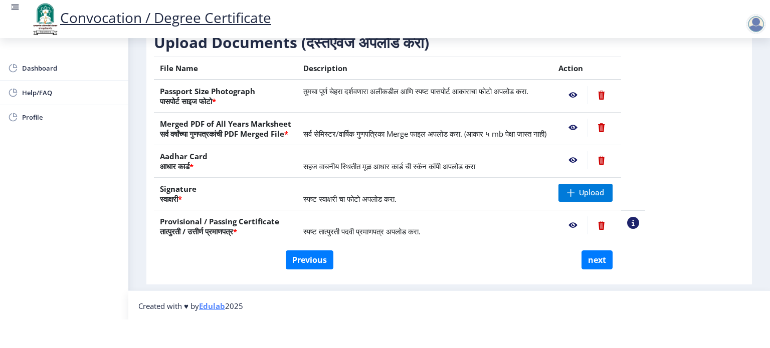
click at [639, 220] on nb-action at bounding box center [633, 223] width 12 height 12
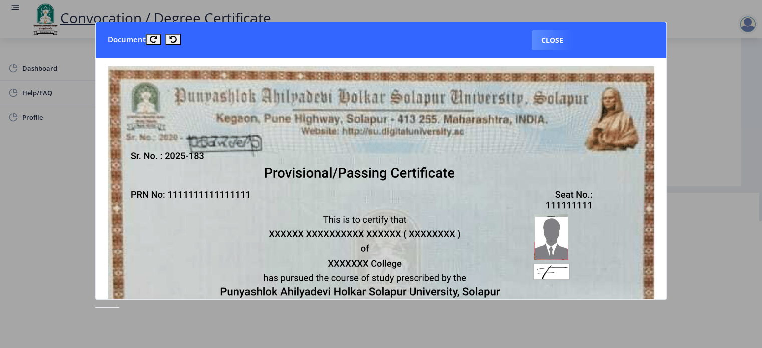
scroll to position [0, 0]
click at [545, 34] on button "Close" at bounding box center [552, 40] width 41 height 20
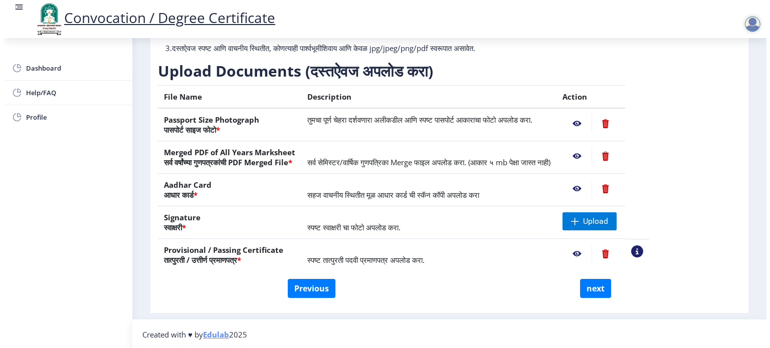
scroll to position [29, 0]
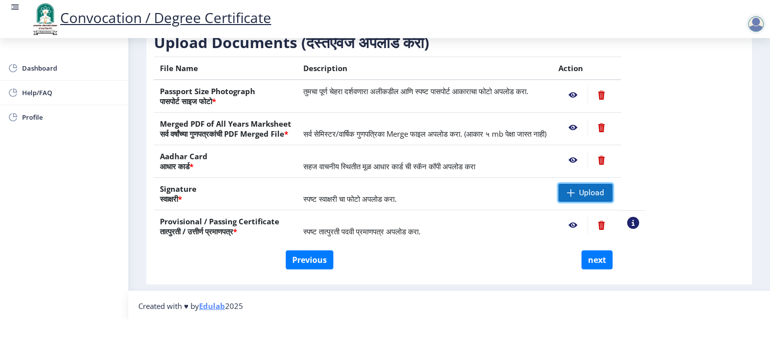
click at [604, 189] on span "Upload" at bounding box center [591, 193] width 25 height 10
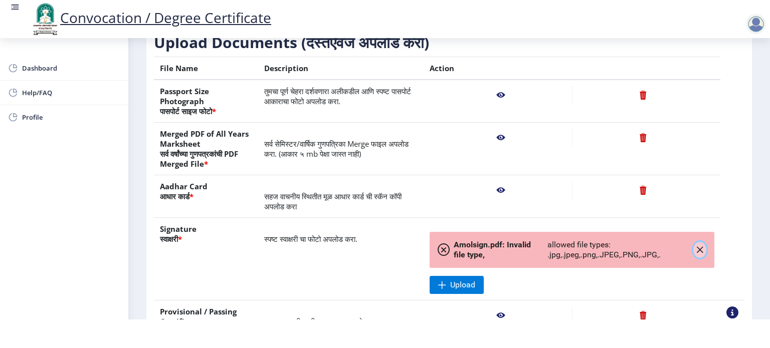
click at [696, 250] on icon "button" at bounding box center [700, 250] width 8 height 8
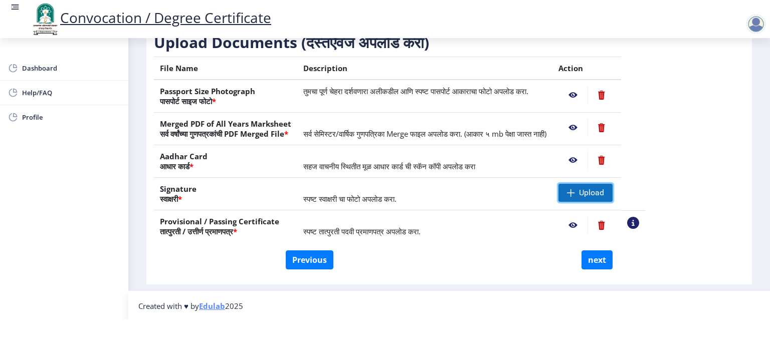
click at [604, 192] on span "Upload" at bounding box center [591, 193] width 25 height 10
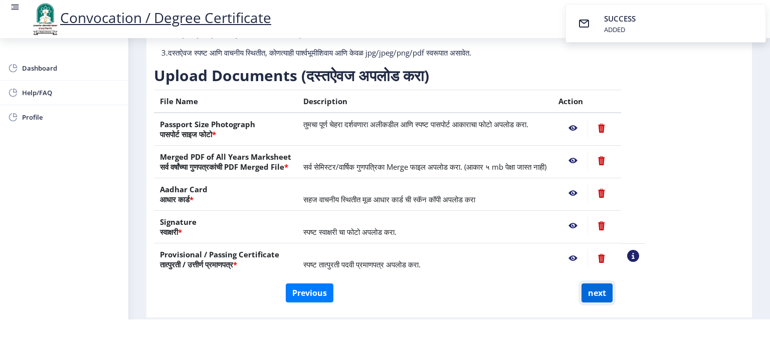
click at [597, 295] on button "next" at bounding box center [596, 293] width 31 height 19
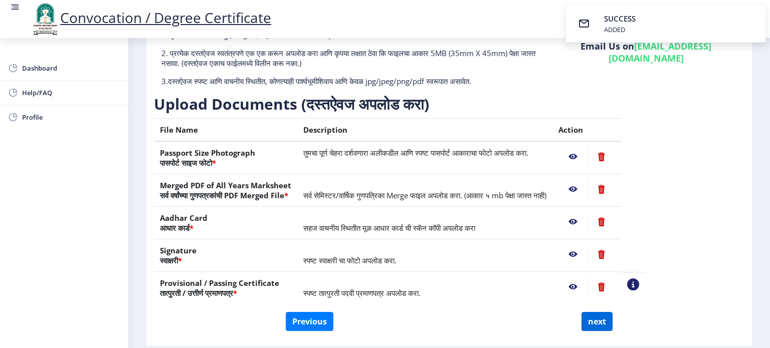
scroll to position [0, 0]
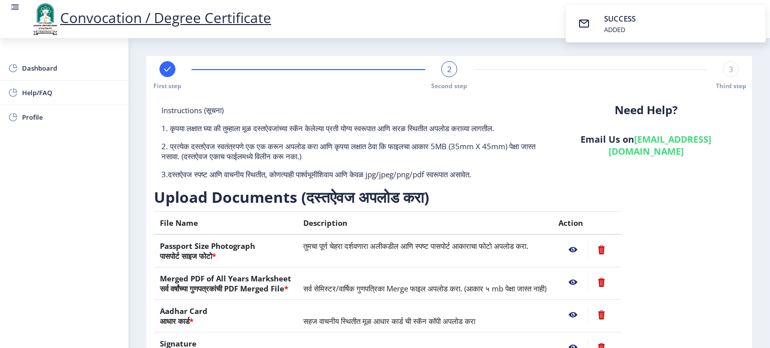
select select
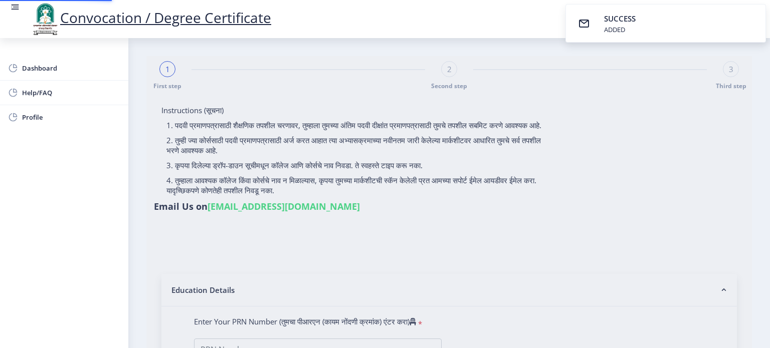
select select
type input "08000001986"
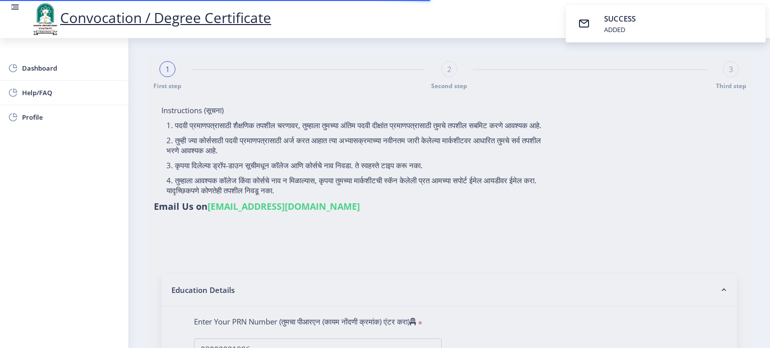
select select "Regular"
select select "2012"
select select "March"
select select "FIRST CLASS"
type input "18937"
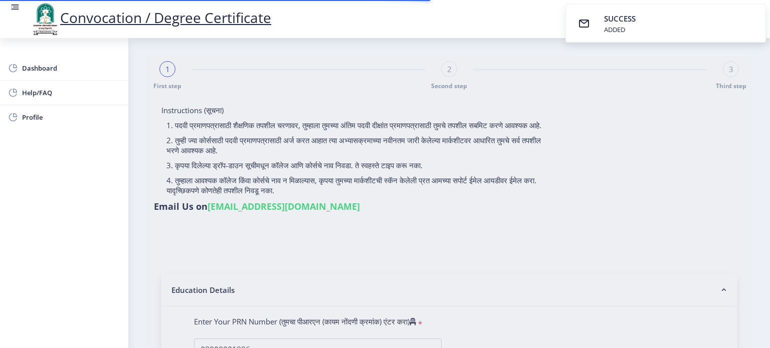
select select "Mechanical Engineering"
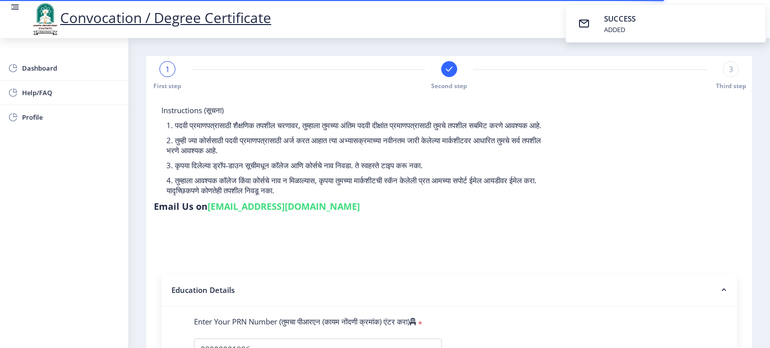
select select
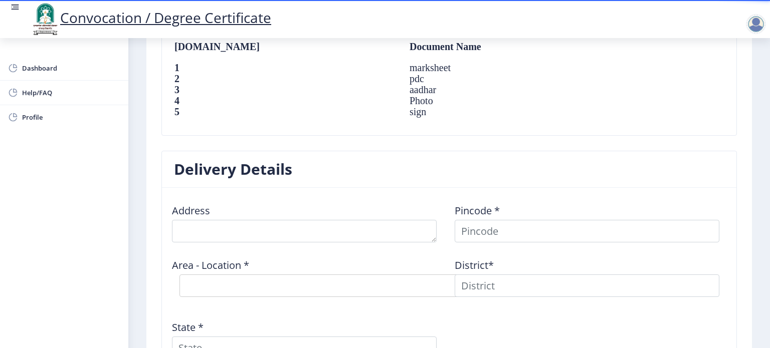
scroll to position [702, 0]
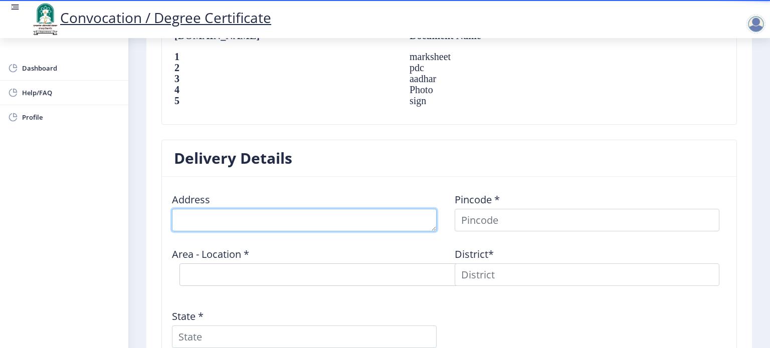
click at [310, 209] on textarea at bounding box center [304, 220] width 265 height 23
drag, startPoint x: 323, startPoint y: 201, endPoint x: 215, endPoint y: 211, distance: 108.8
click at [215, 211] on textarea at bounding box center [304, 220] width 265 height 23
click at [209, 209] on textarea at bounding box center [304, 220] width 265 height 23
click at [207, 209] on textarea at bounding box center [304, 220] width 265 height 23
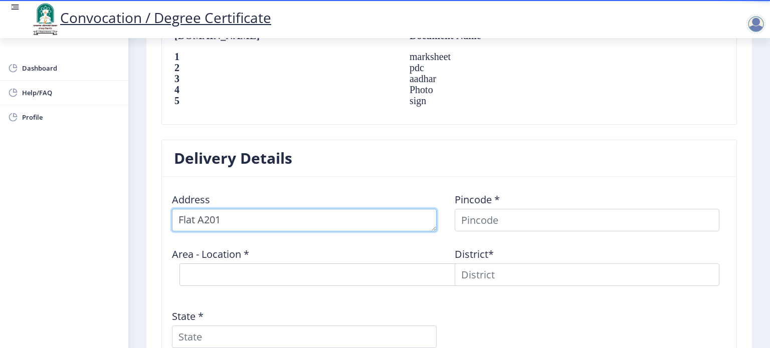
click at [205, 209] on textarea at bounding box center [304, 220] width 265 height 23
click at [245, 209] on textarea at bounding box center [304, 220] width 265 height 23
type textarea "Flat A 201,Lotus Nandanvan Society,Phase 1,Moshi"
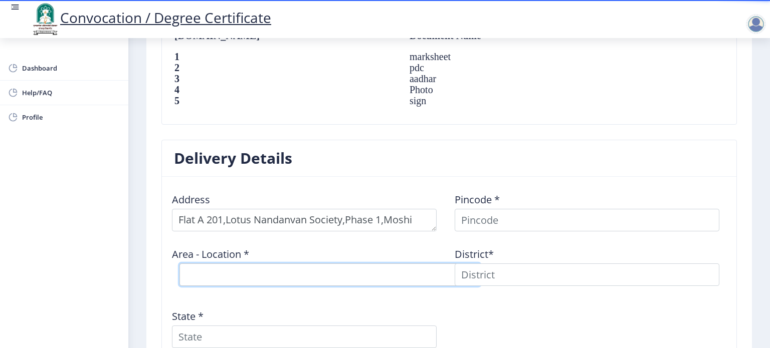
click at [206, 269] on select "Select Area Location" at bounding box center [329, 275] width 301 height 23
drag, startPoint x: 215, startPoint y: 266, endPoint x: 232, endPoint y: 263, distance: 17.2
click at [215, 266] on select "Select Area Location" at bounding box center [329, 275] width 301 height 23
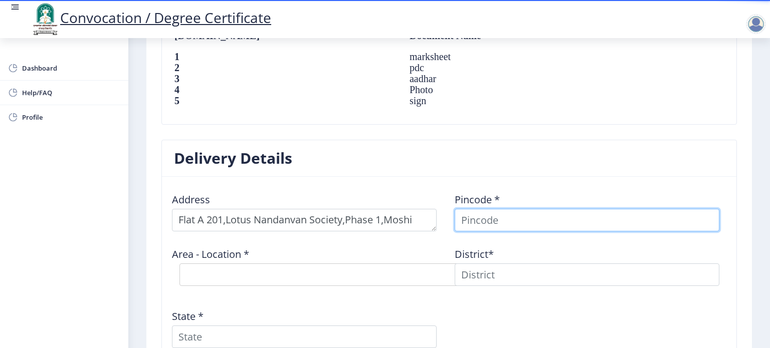
click at [483, 209] on input at bounding box center [587, 220] width 265 height 23
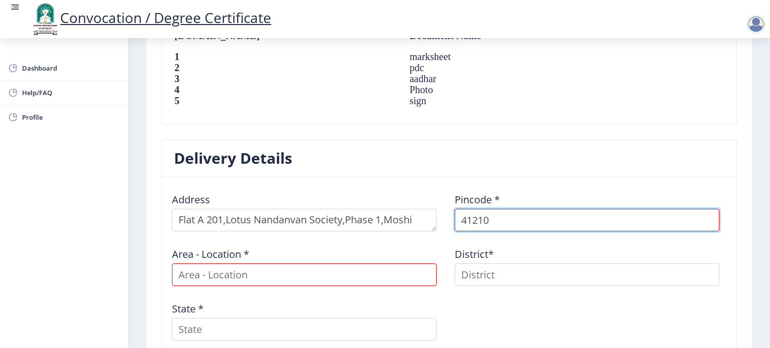
type input "412105"
select select
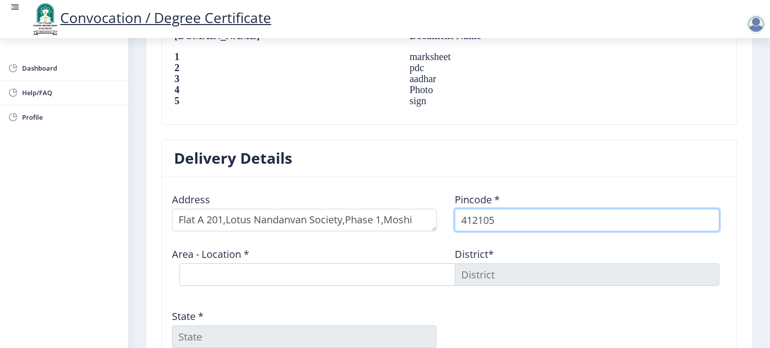
type input "412105"
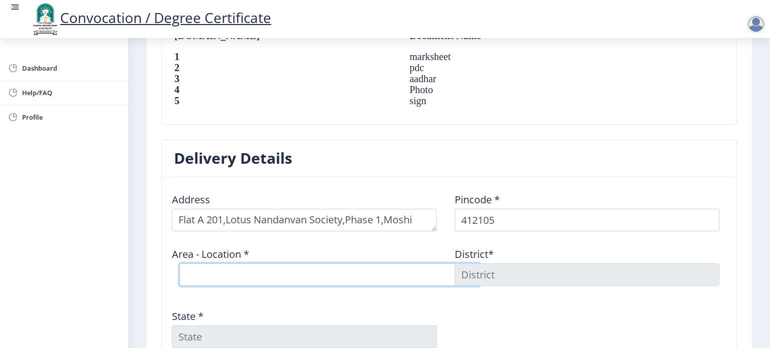
click at [305, 264] on select "Select Area Location Alandi Devachi S.O Charoli BK B.O Chimbli B.O Dhanore B.O …" at bounding box center [329, 275] width 301 height 23
select select "6: Object"
click at [179, 264] on select "Select Area Location Alandi Devachi S.O Charoli BK B.O Chimbli B.O Dhanore B.O …" at bounding box center [329, 275] width 301 height 23
type input "[GEOGRAPHIC_DATA]"
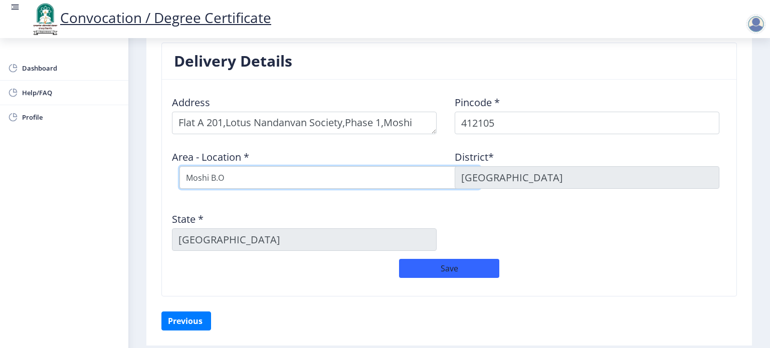
scroll to position [802, 0]
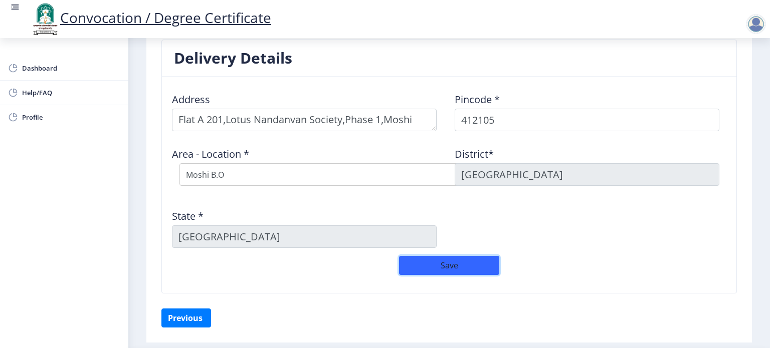
click at [430, 258] on button "Save" at bounding box center [449, 265] width 100 height 19
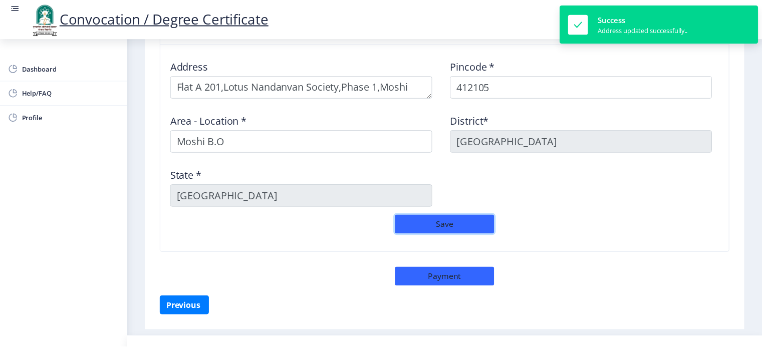
scroll to position [841, 0]
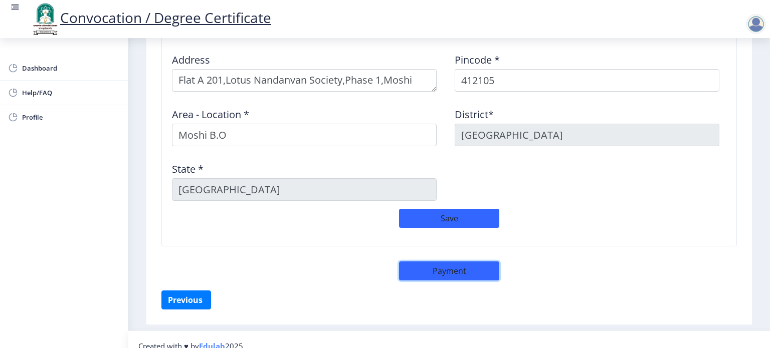
click at [461, 262] on button "Payment" at bounding box center [449, 271] width 100 height 19
select select "sealed"
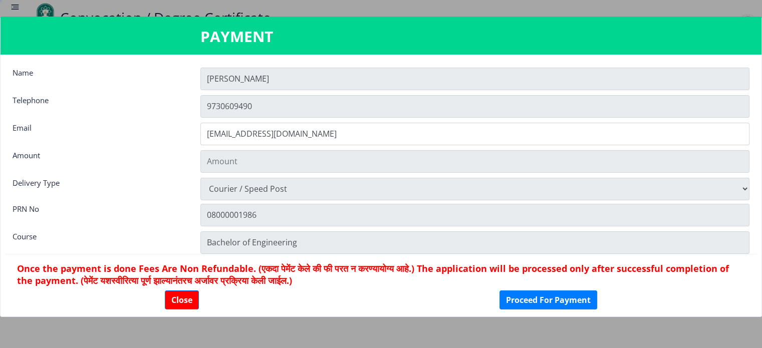
type input "2885"
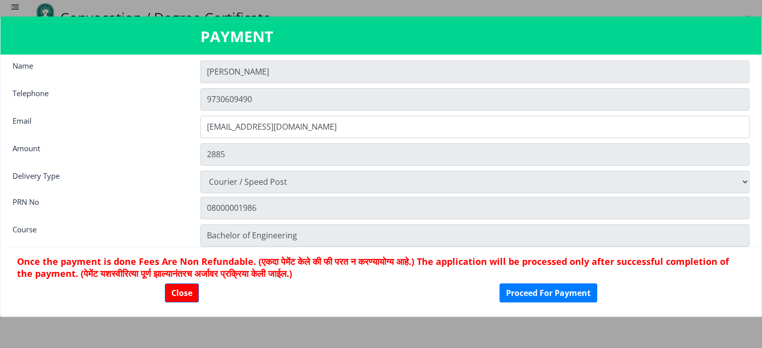
scroll to position [14, 0]
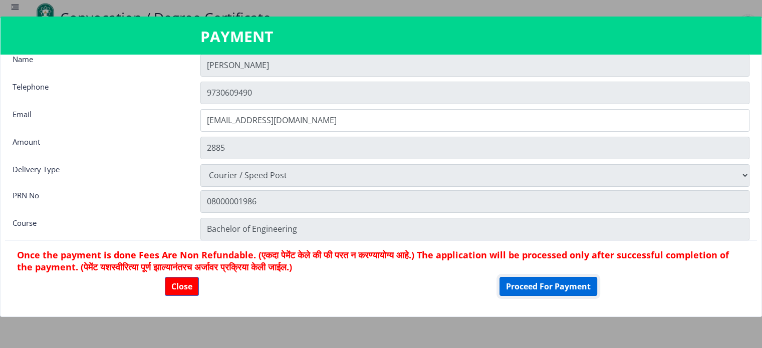
click at [531, 287] on button "Proceed For Payment" at bounding box center [549, 286] width 98 height 19
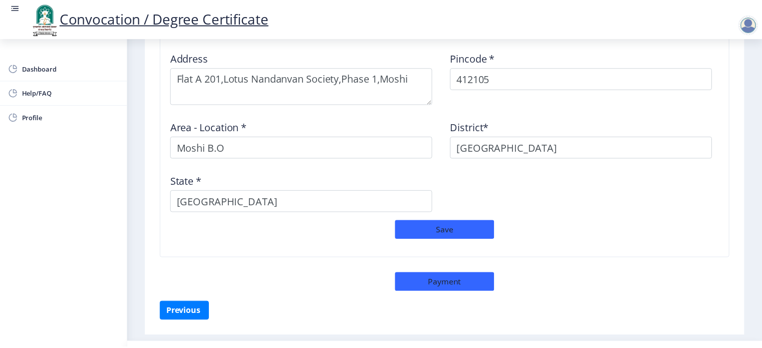
scroll to position [855, 0]
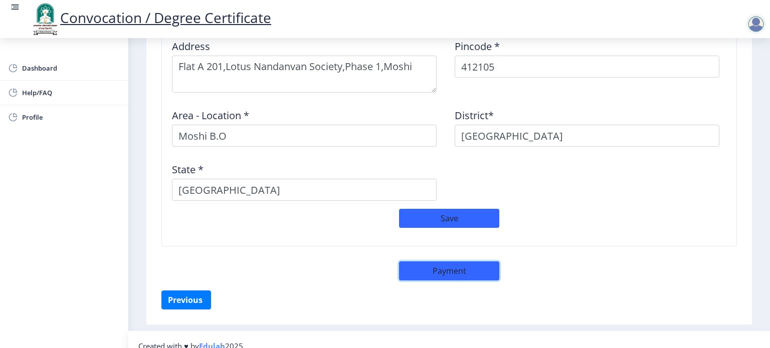
click at [460, 262] on button "Payment" at bounding box center [449, 271] width 100 height 19
select select "sealed"
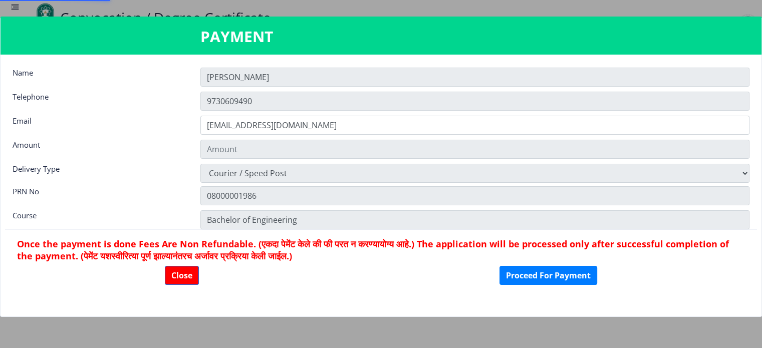
type input "2885"
click at [293, 184] on nb-card-body "Name AMOL Telephone 9730609490 Email amolbalte70@gmail.com Amount 2885 Delivery…" at bounding box center [381, 186] width 761 height 262
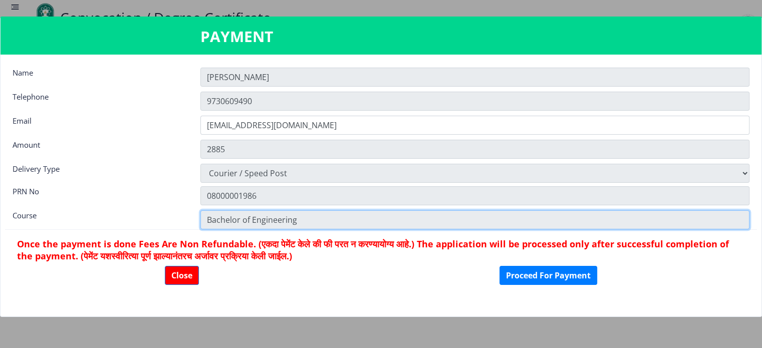
click at [295, 223] on input "Bachelor of Engineering" at bounding box center [474, 219] width 549 height 19
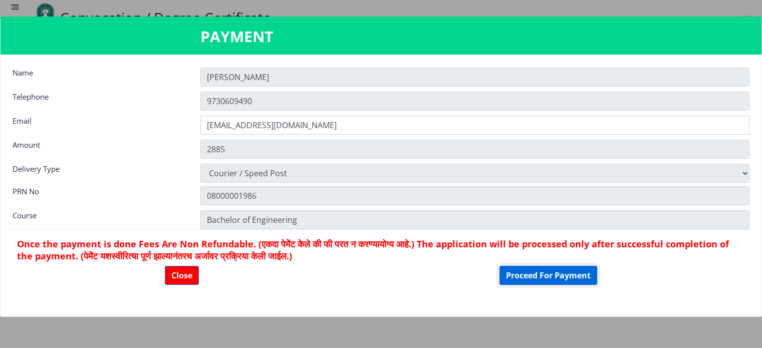
click at [551, 275] on button "Proceed For Payment" at bounding box center [549, 275] width 98 height 19
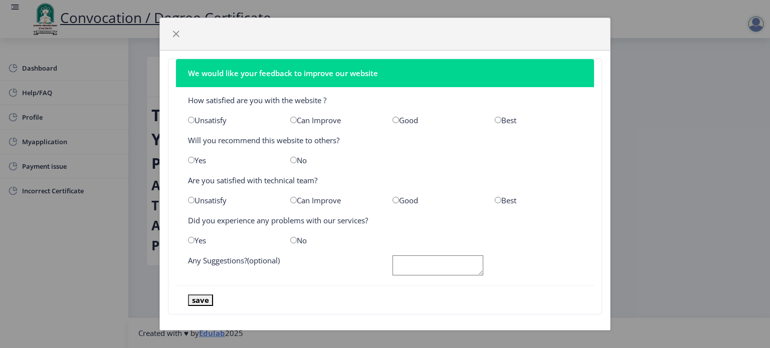
click at [495, 118] on input "radio" at bounding box center [498, 120] width 7 height 7
radio input "true"
click at [191, 159] on input "radio" at bounding box center [191, 160] width 7 height 7
radio input "true"
click at [495, 200] on input "radio" at bounding box center [498, 200] width 7 height 7
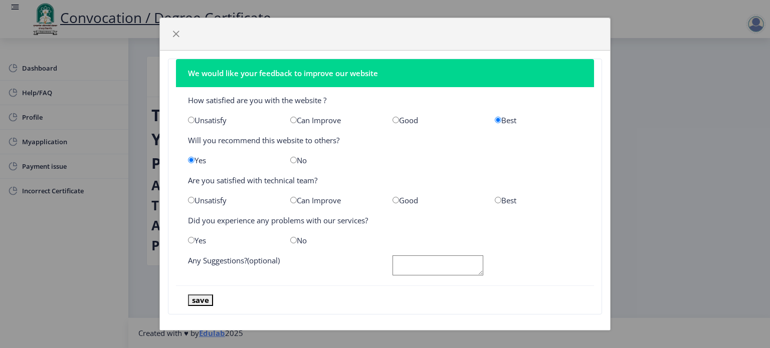
radio input "true"
click at [292, 237] on input "radio" at bounding box center [293, 240] width 7 height 7
radio input "true"
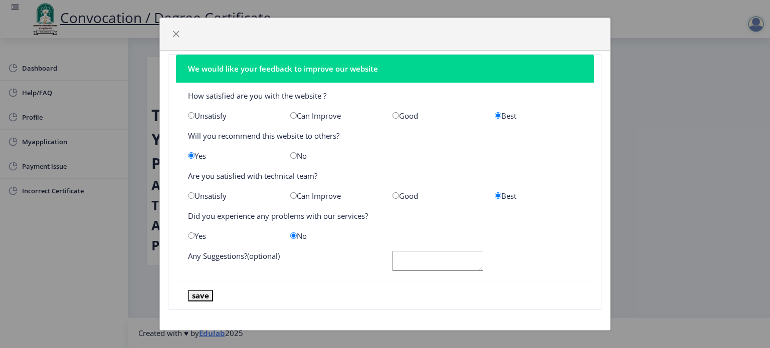
scroll to position [6, 0]
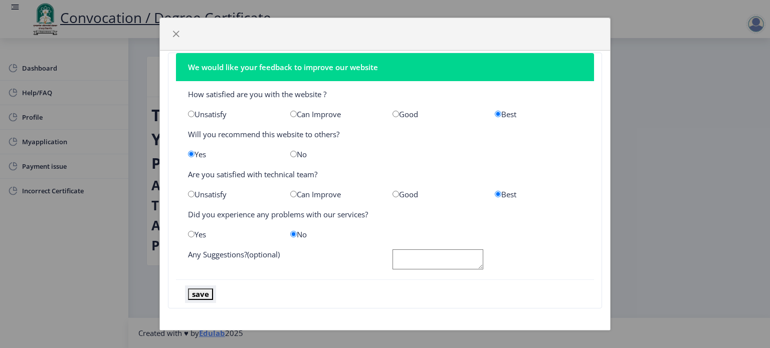
click at [198, 292] on button "save" at bounding box center [200, 295] width 25 height 12
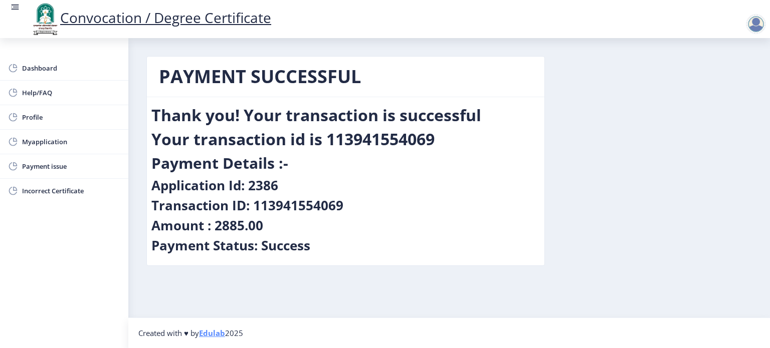
click at [591, 106] on div "PAYMENT SUCCESSFUL Thank you! Your transaction is successful Your transaction i…" at bounding box center [449, 168] width 620 height 225
